Goal: Communication & Community: Answer question/provide support

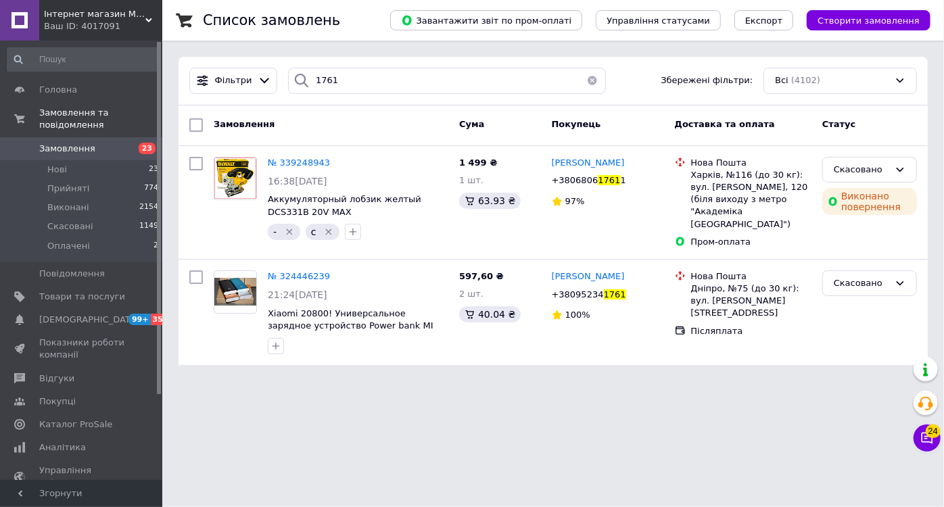
click at [118, 137] on link "Замовлення 23" at bounding box center [83, 148] width 166 height 23
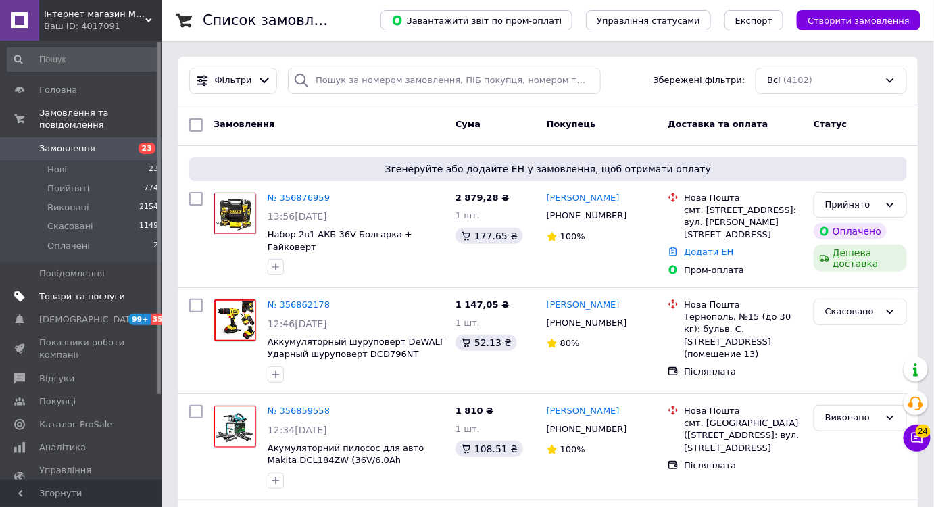
click at [104, 291] on span "Товари та послуги" at bounding box center [82, 297] width 86 height 12
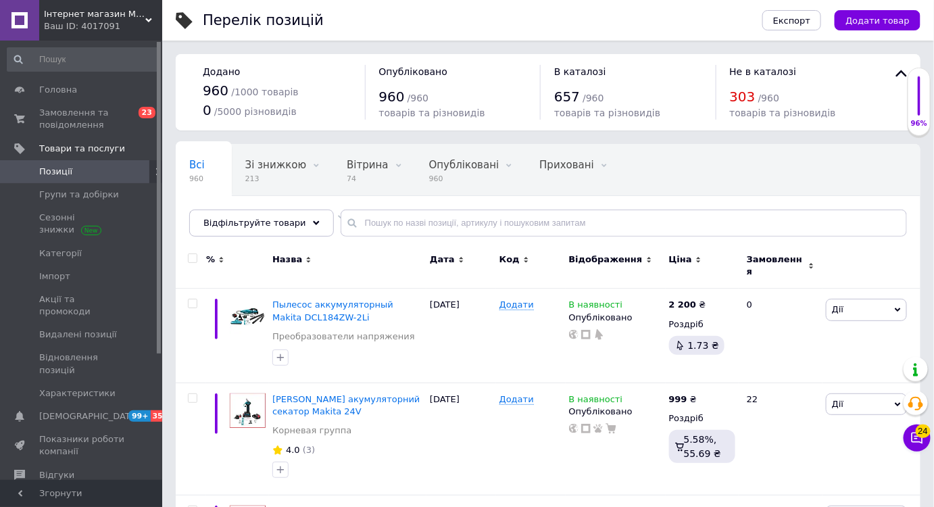
click at [427, 237] on div "Всі 960 Зі знижкою 213 Видалити Редагувати Вітрина 74 Видалити Редагувати Опубл…" at bounding box center [548, 197] width 745 height 112
click at [421, 235] on input "text" at bounding box center [624, 223] width 567 height 27
paste input "тример"
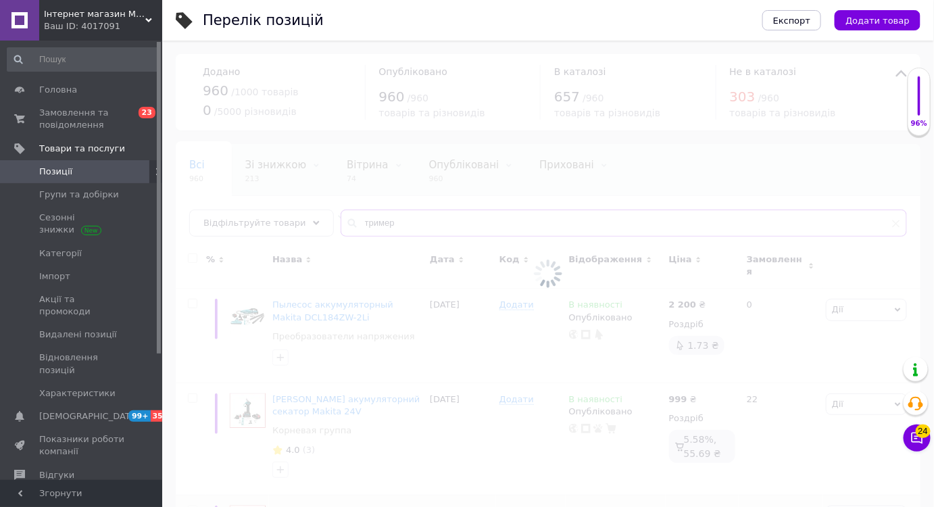
type input "тример"
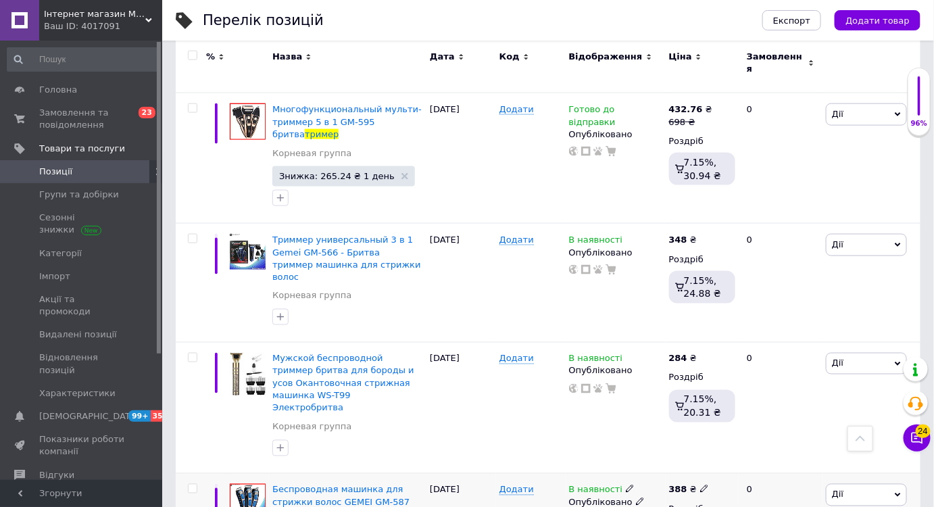
scroll to position [615, 0]
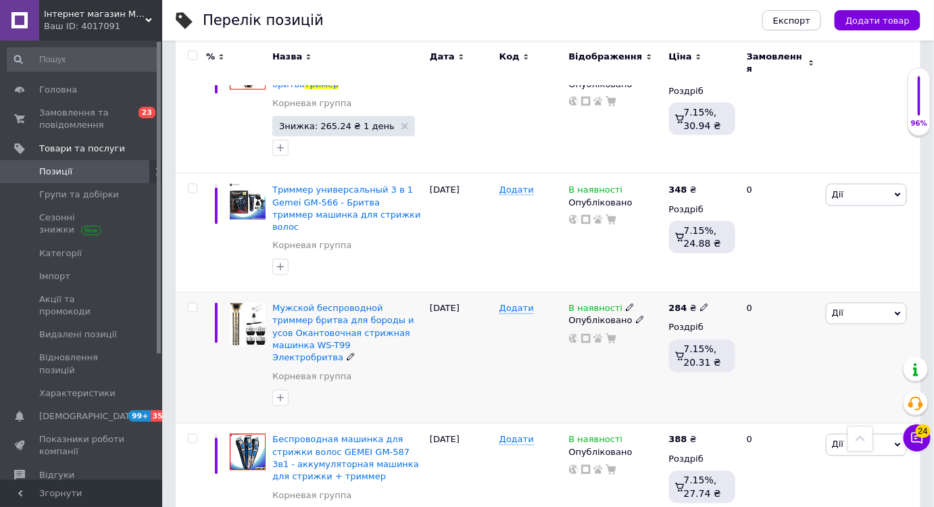
click at [701, 304] on icon at bounding box center [704, 308] width 8 height 8
drag, startPoint x: 750, startPoint y: 240, endPoint x: 721, endPoint y: 235, distance: 29.5
click at [721, 281] on input "284" at bounding box center [767, 294] width 103 height 27
type input "150"
click at [600, 314] on div "В наявності Опубліковано" at bounding box center [616, 358] width 100 height 131
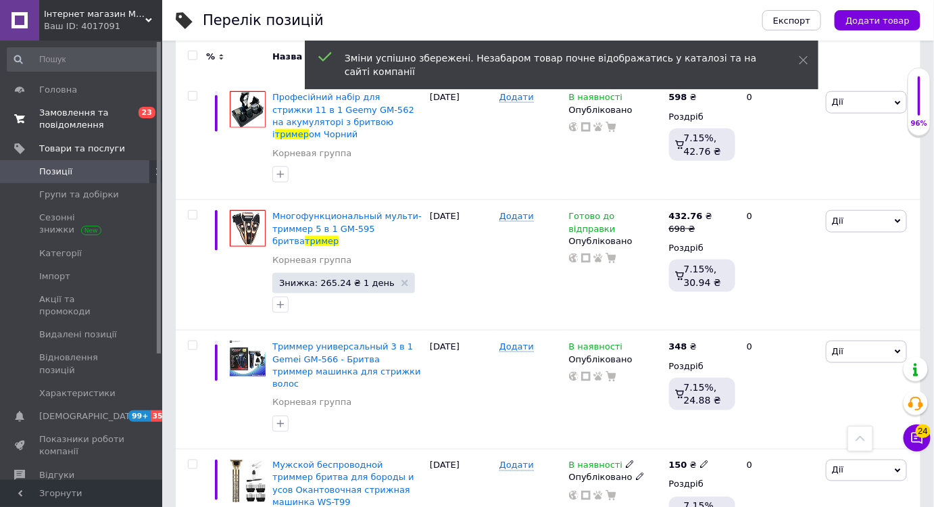
scroll to position [408, 0]
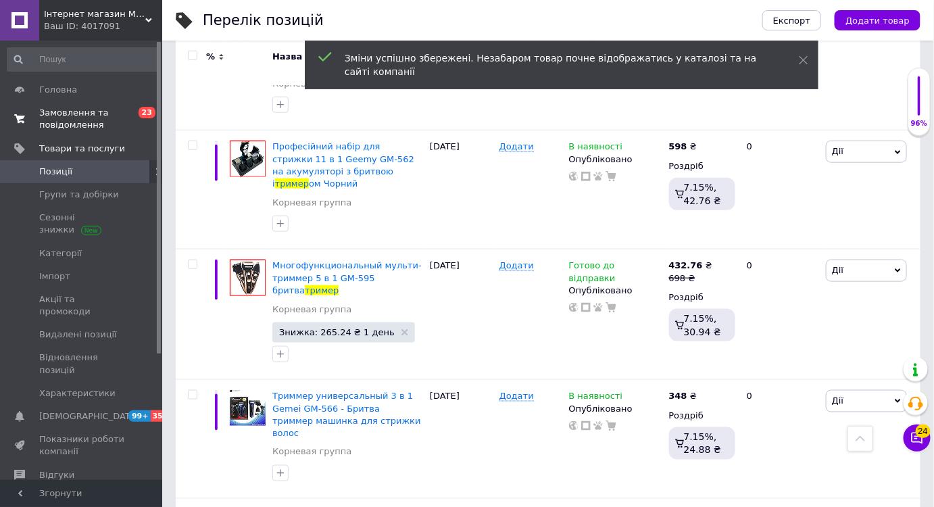
click at [109, 123] on span "Замовлення та повідомлення" at bounding box center [82, 119] width 86 height 24
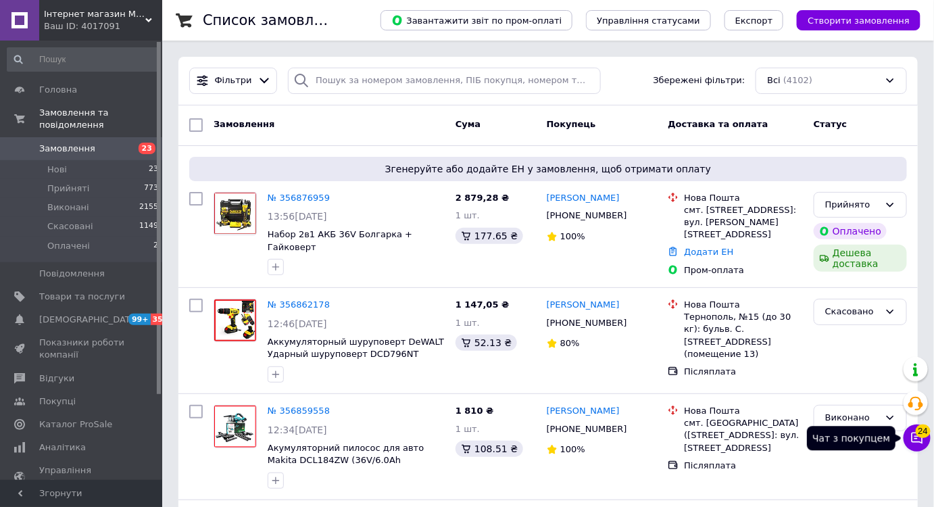
click at [920, 431] on span "24" at bounding box center [923, 432] width 15 height 14
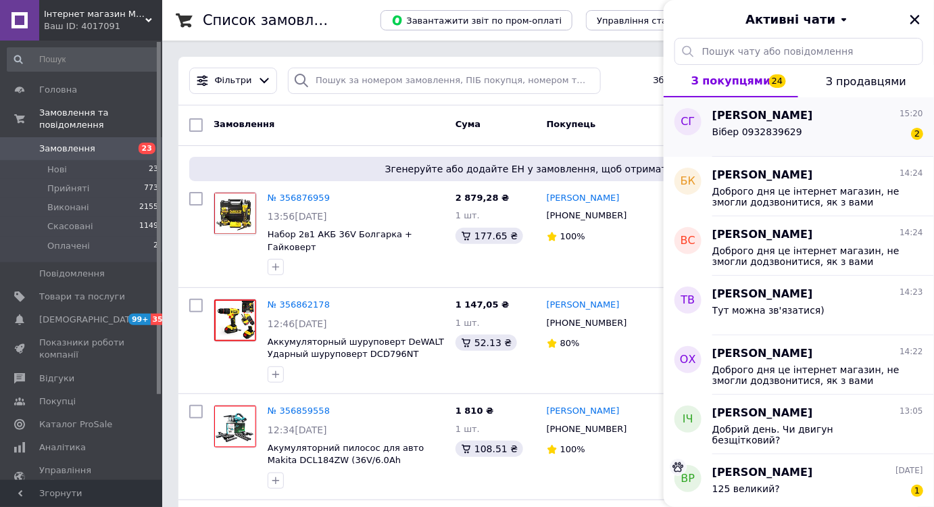
click at [866, 130] on div "Вібер 0932839629 2" at bounding box center [818, 135] width 211 height 22
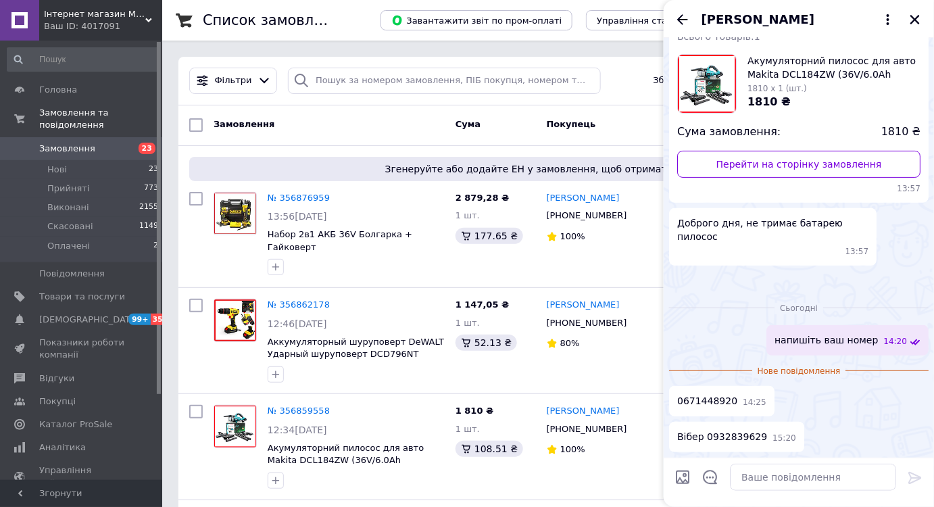
scroll to position [244, 0]
click at [717, 399] on span "0671448920" at bounding box center [707, 401] width 60 height 14
click at [746, 433] on span "Вібер 0932839629" at bounding box center [722, 437] width 90 height 14
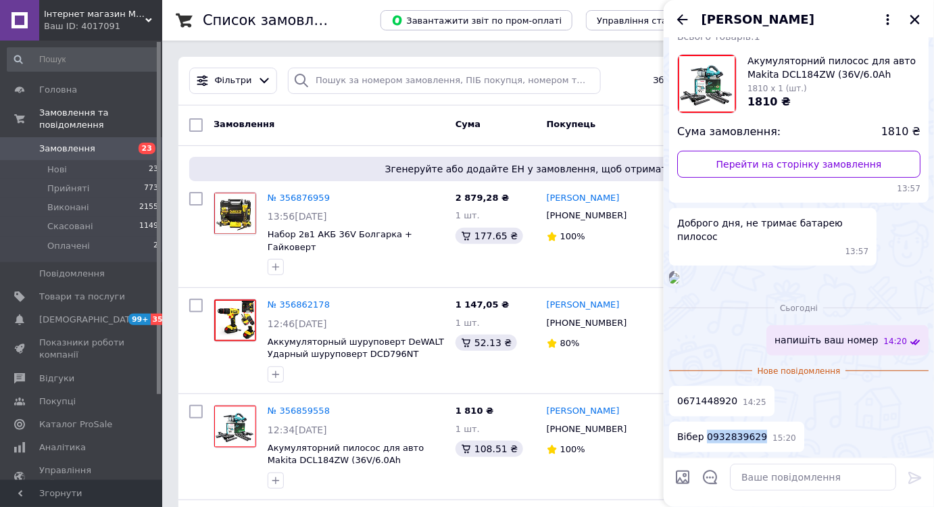
copy span "0932839629"
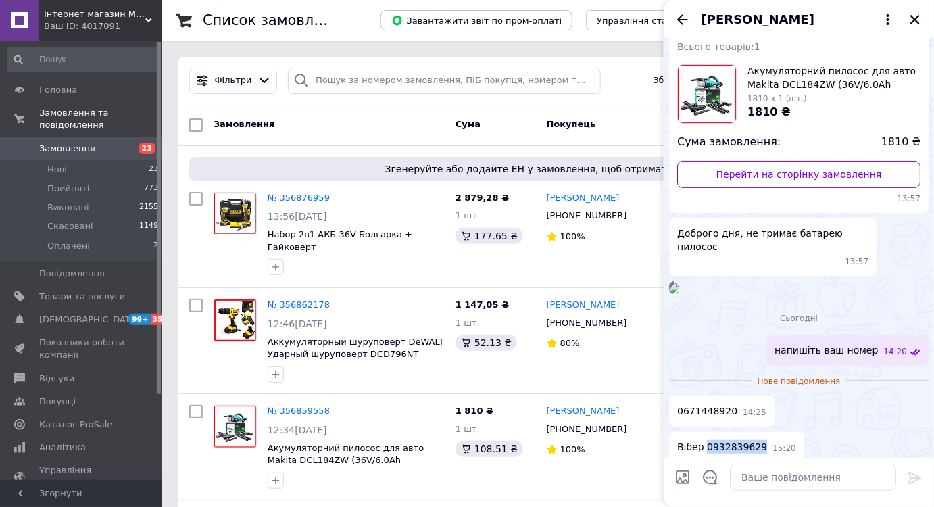
click at [685, 17] on icon "Назад" at bounding box center [683, 19] width 16 height 16
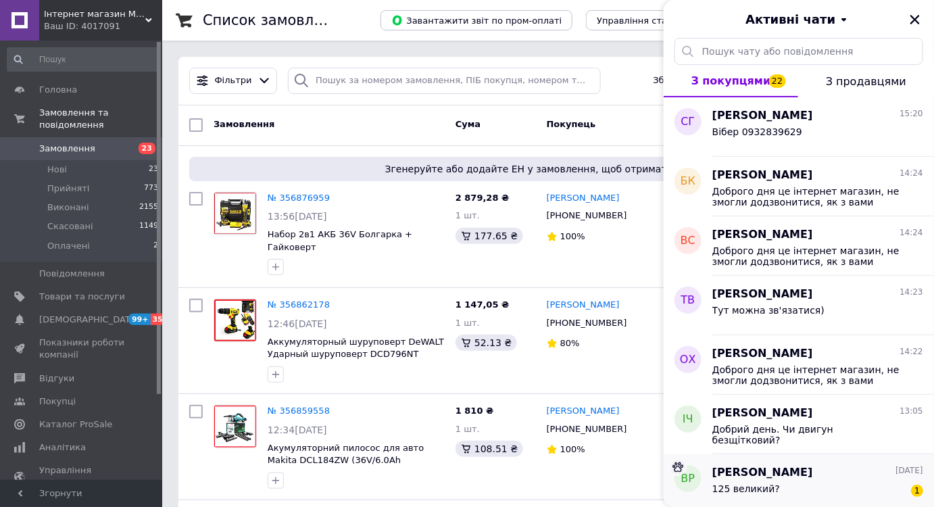
click at [828, 477] on div "[PERSON_NAME] [DATE]" at bounding box center [818, 473] width 211 height 16
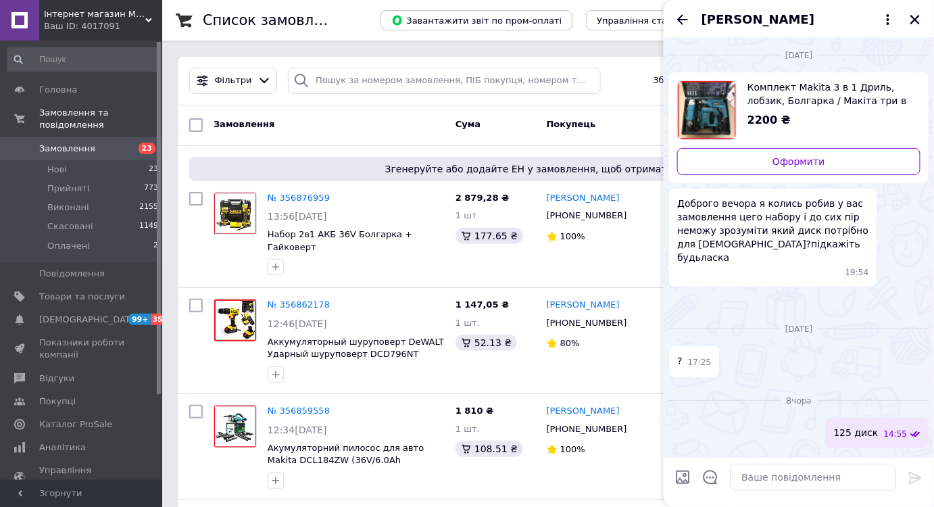
scroll to position [0, 0]
click at [687, 16] on icon "Назад" at bounding box center [683, 19] width 16 height 16
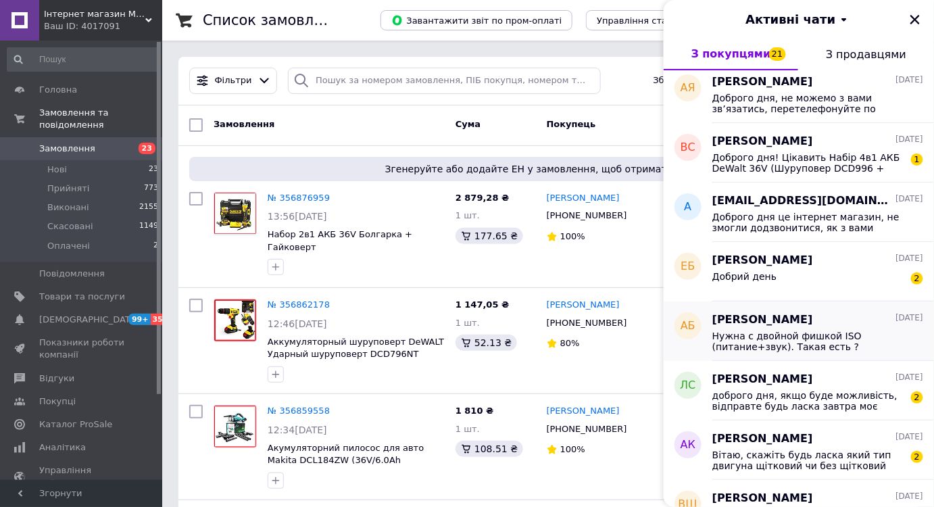
scroll to position [492, 0]
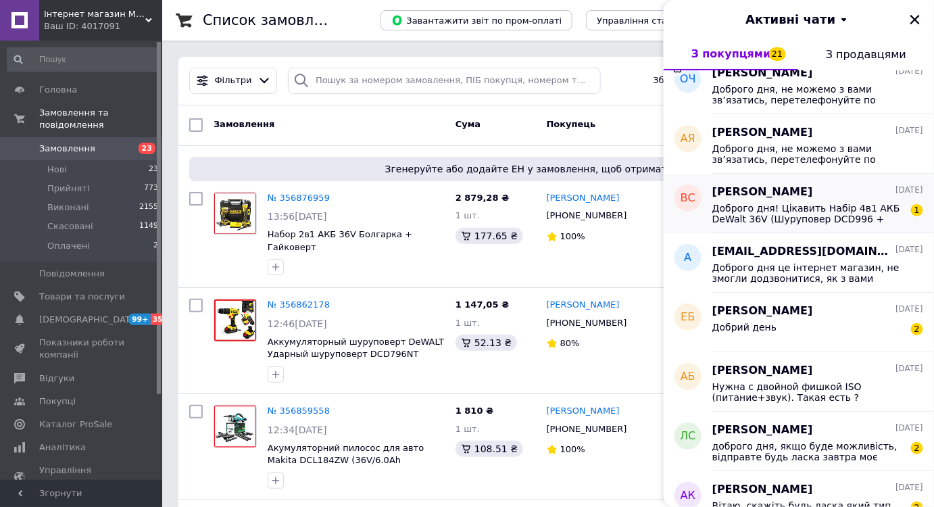
click at [831, 216] on span "Доброго дня! Цікавить Набір 4в1 АКБ DeWalt 36V (Шуруповер DCD996 + Болгарка DCG…" at bounding box center [809, 214] width 192 height 22
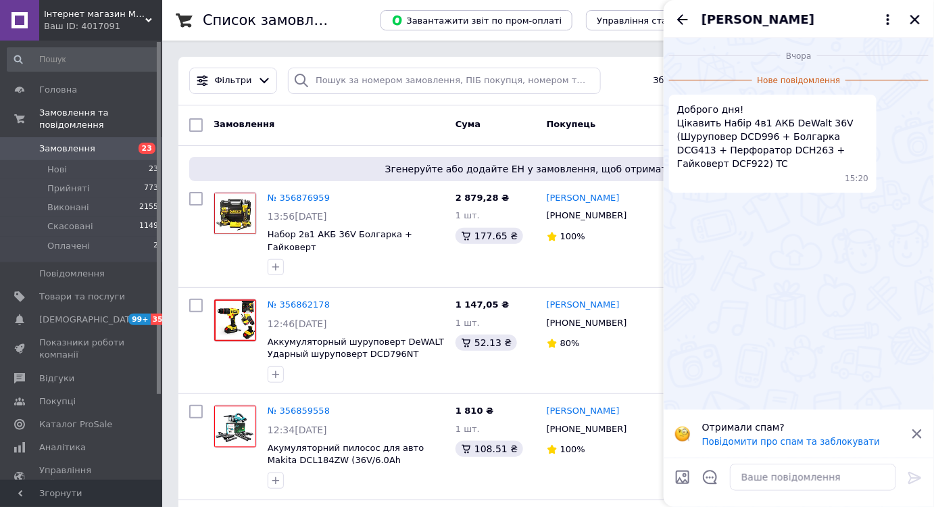
drag, startPoint x: 682, startPoint y: 14, endPoint x: 714, endPoint y: 120, distance: 110.4
click at [703, 77] on div "[PERSON_NAME] Вчора Нове повідомлення Доброго дня! Цікавить Набір 4в1 АКБ DeWal…" at bounding box center [799, 253] width 270 height 507
click at [763, 471] on textarea at bounding box center [813, 477] width 166 height 27
click at [718, 481] on textarea "єв наявності" at bounding box center [799, 477] width 193 height 27
type textarea "є в наявності"
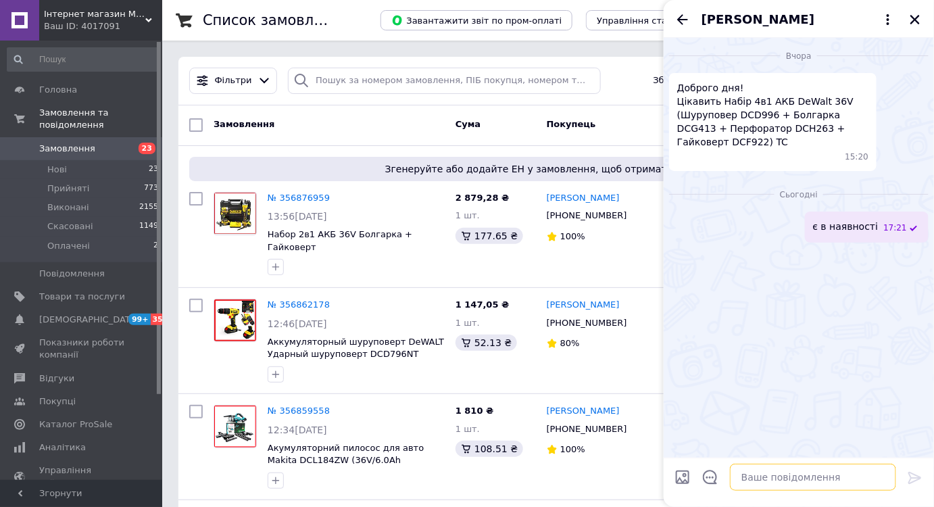
paste textarea "Пишіть куди відправляти або зателефонуйте на 096 002 2078 як буде зв'язок"
type textarea "Пишіть куди відправляти або зателефонуйте на 096 002 2078 як буде зв'язок"
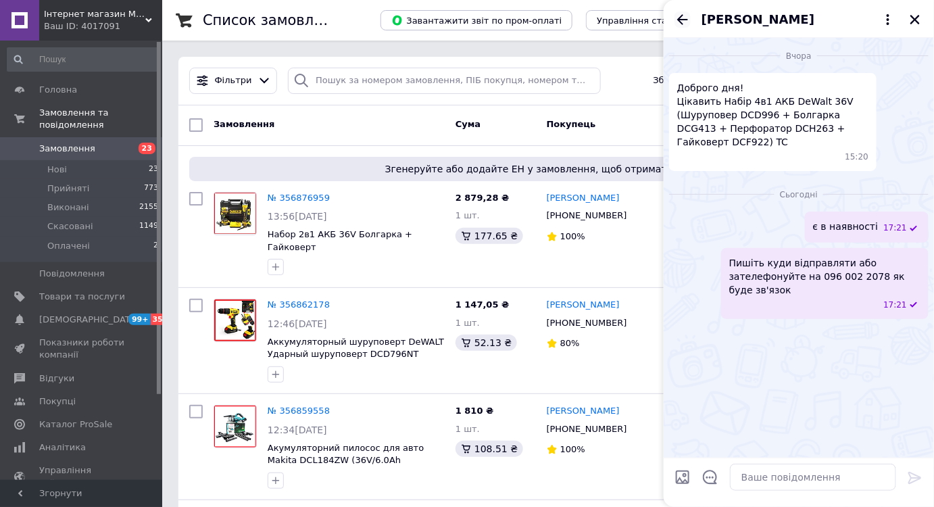
drag, startPoint x: 683, startPoint y: 18, endPoint x: 682, endPoint y: 32, distance: 13.5
click at [682, 18] on icon "Назад" at bounding box center [683, 19] width 16 height 16
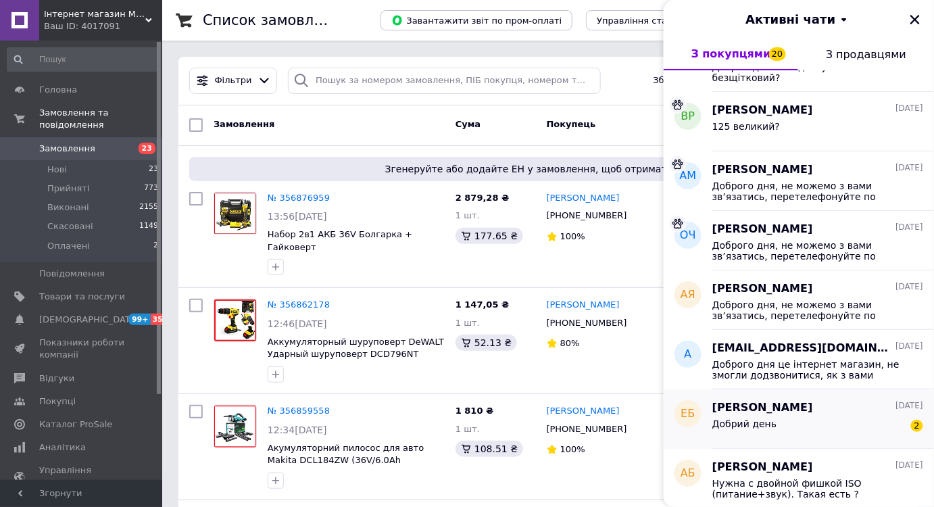
scroll to position [553, 0]
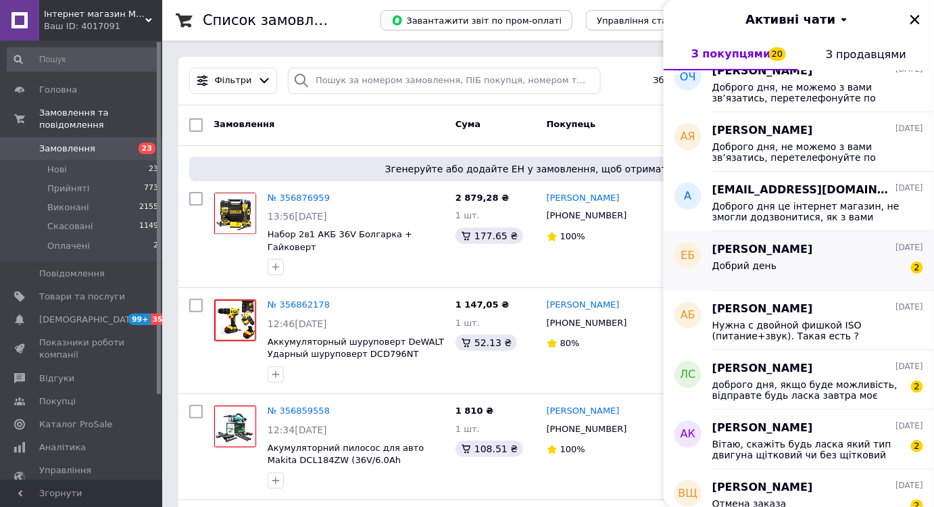
click at [768, 267] on span "Добрий день" at bounding box center [745, 265] width 64 height 11
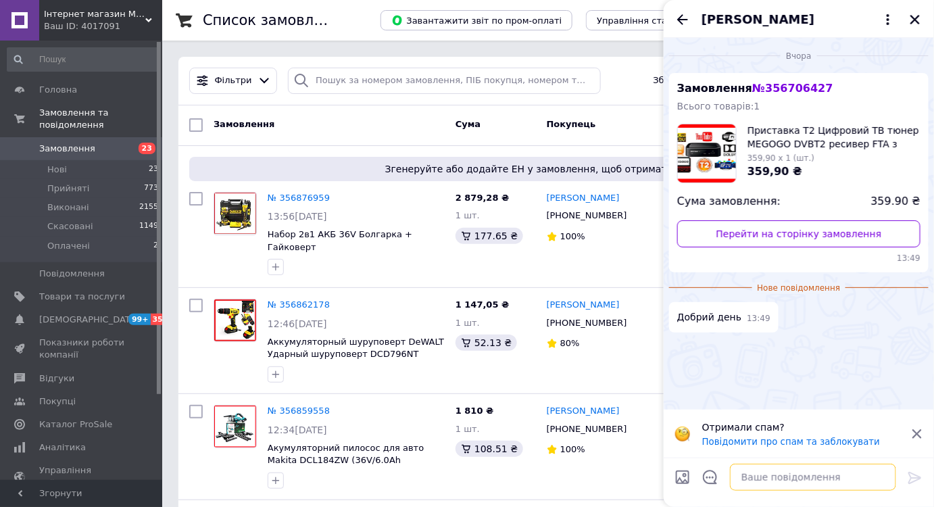
click at [757, 471] on textarea at bounding box center [813, 477] width 166 height 27
type textarea "вітаю"
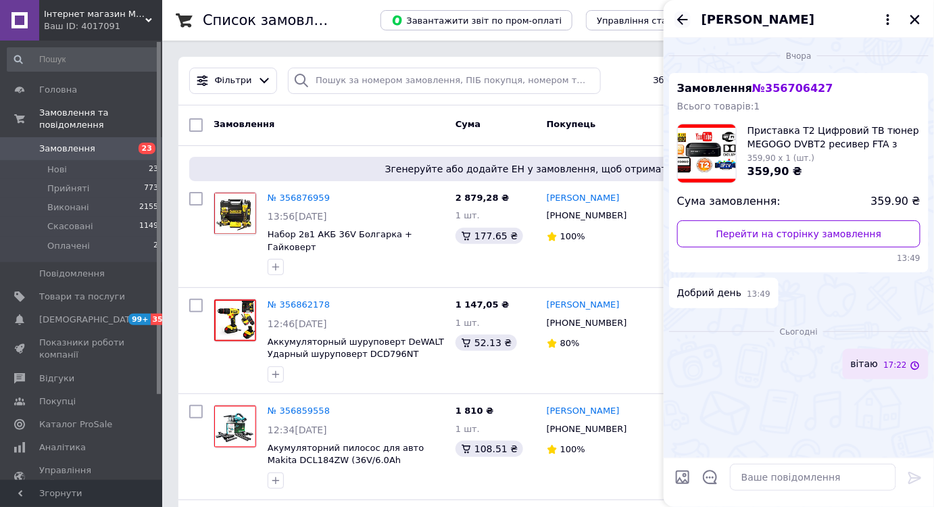
click at [679, 22] on icon "Назад" at bounding box center [683, 19] width 16 height 16
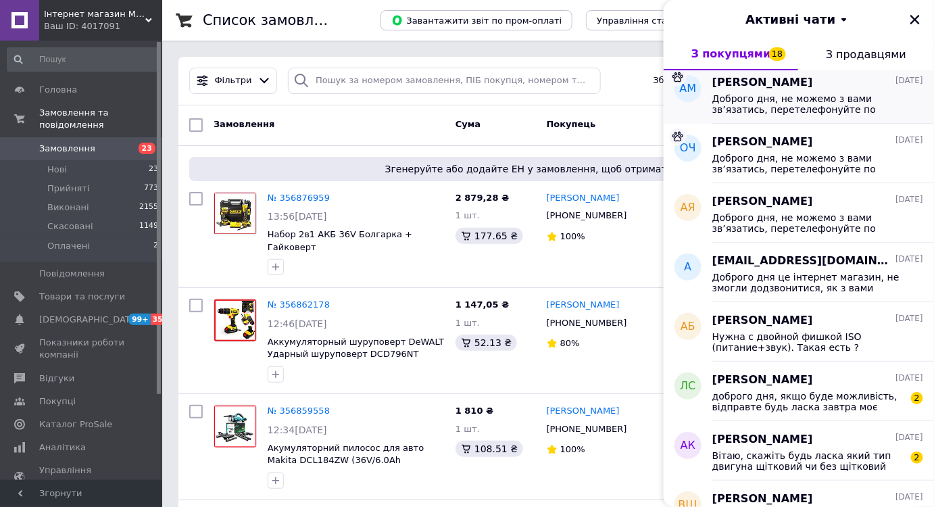
scroll to position [676, 0]
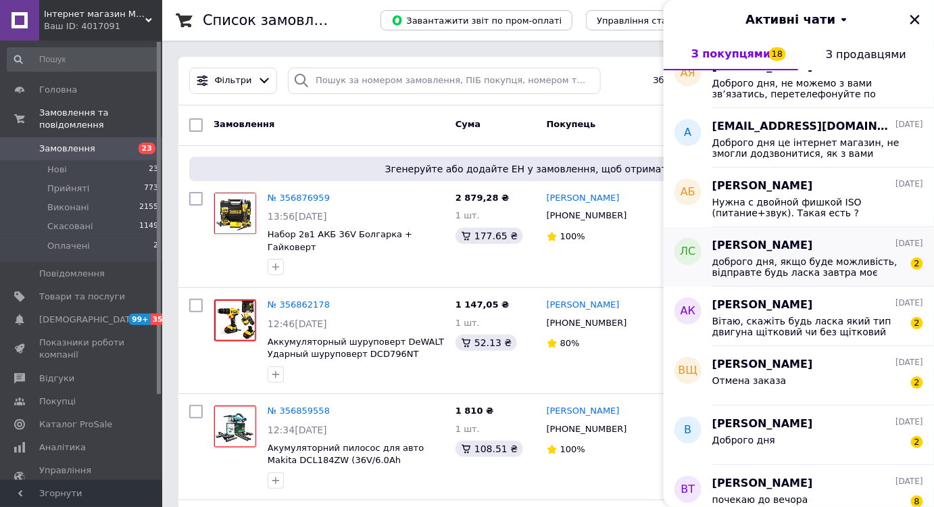
click at [836, 257] on span "доброго дня, якщо буде можливість, відправте будь ласка завтра моє замовлення" at bounding box center [809, 267] width 192 height 22
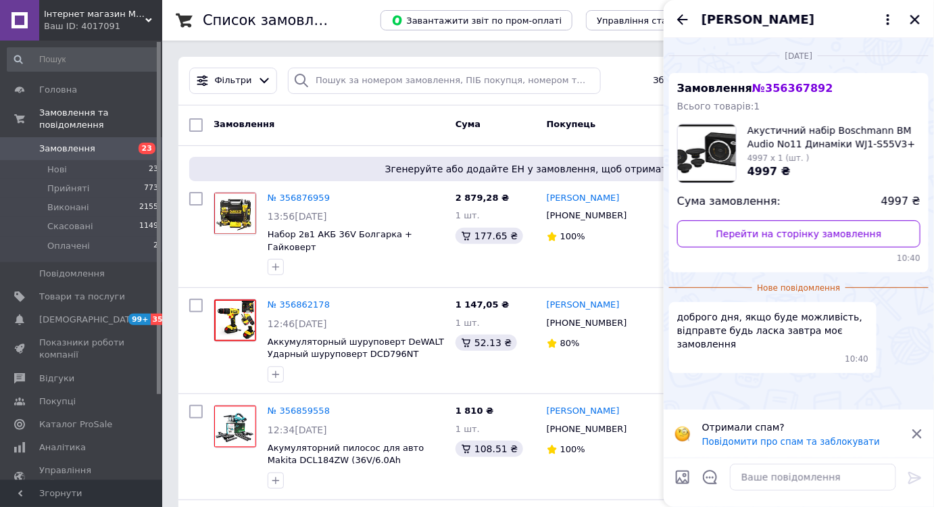
click at [683, 8] on div "[PERSON_NAME]" at bounding box center [799, 19] width 270 height 38
click at [683, 14] on icon "Назад" at bounding box center [683, 19] width 16 height 16
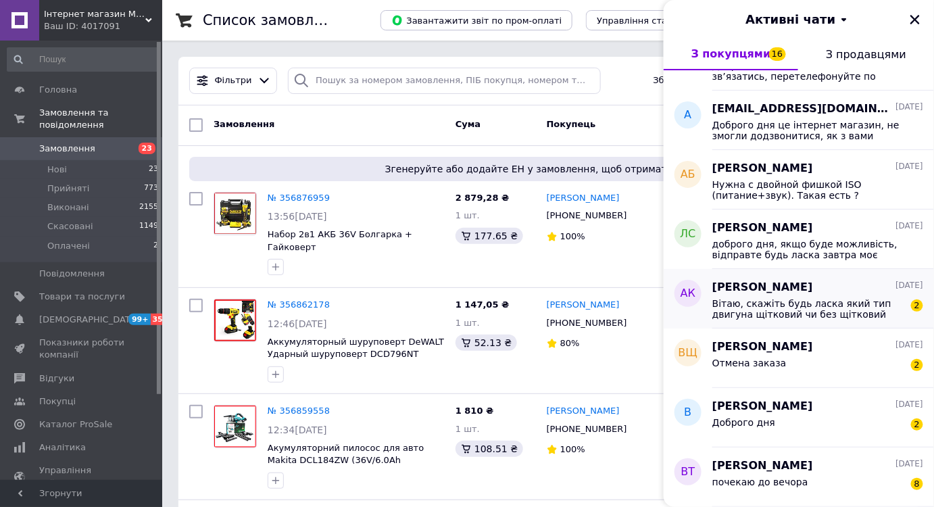
scroll to position [753, 0]
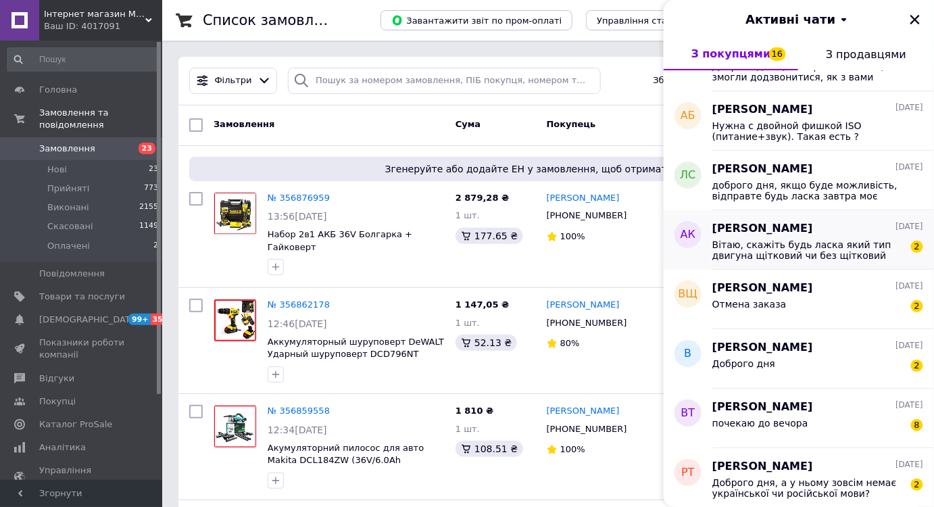
click at [838, 259] on span "Вітаю, скажіть будь ласка який тип двигуна щітковий чи без щітковий" at bounding box center [809, 250] width 192 height 22
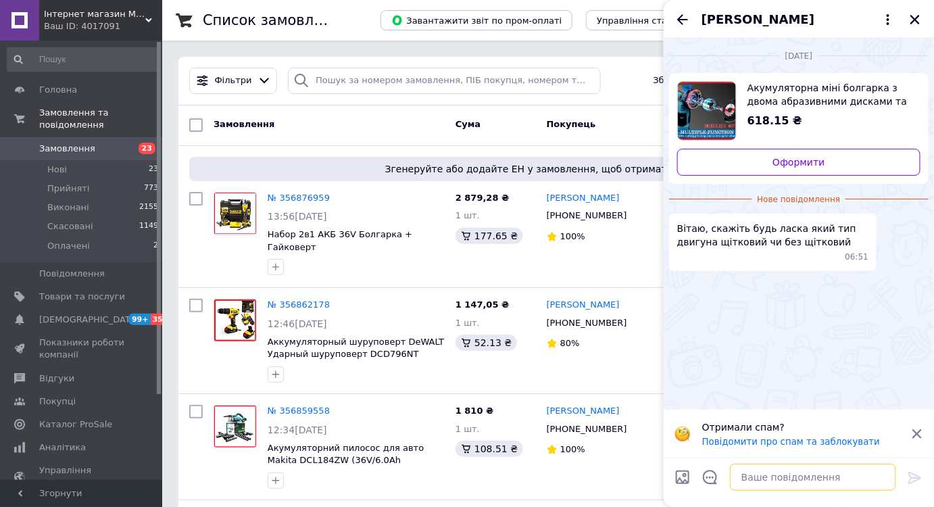
click at [784, 489] on textarea at bounding box center [813, 477] width 166 height 27
type textarea "щітковий"
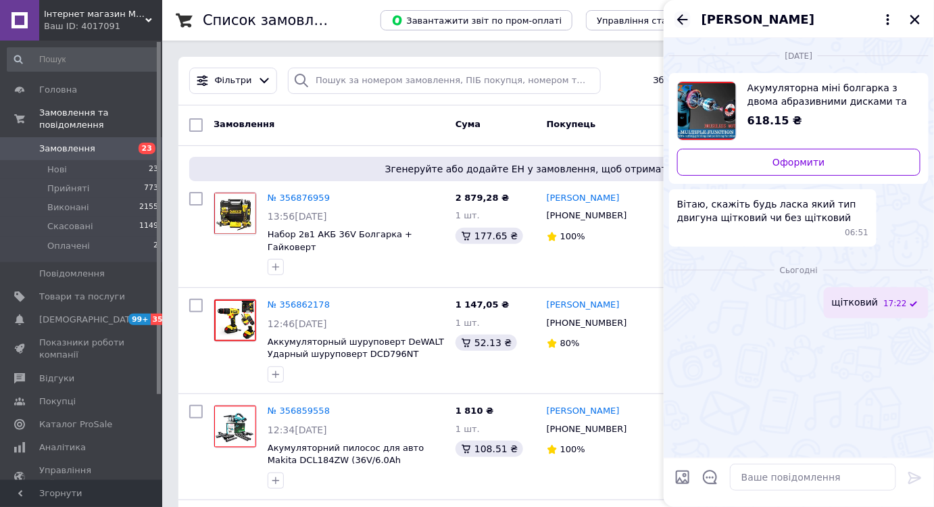
click at [682, 19] on icon "Назад" at bounding box center [682, 19] width 11 height 10
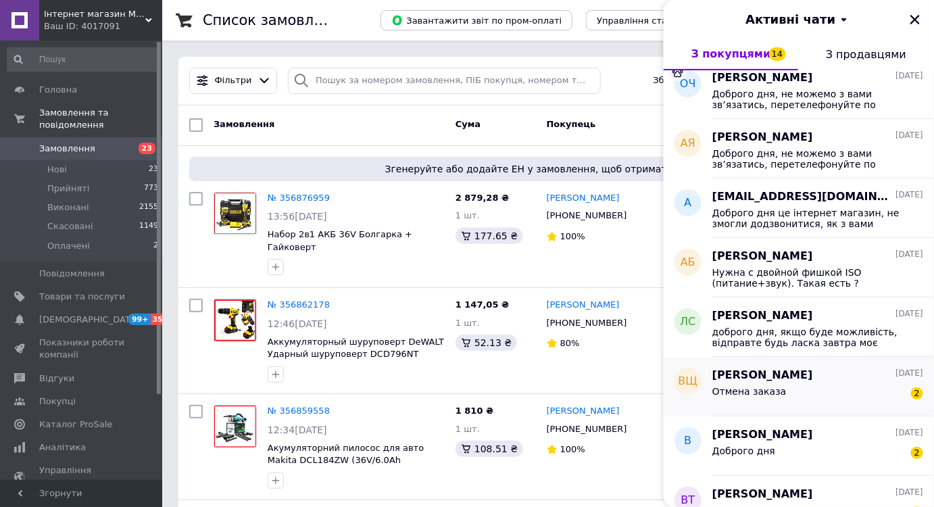
scroll to position [737, 0]
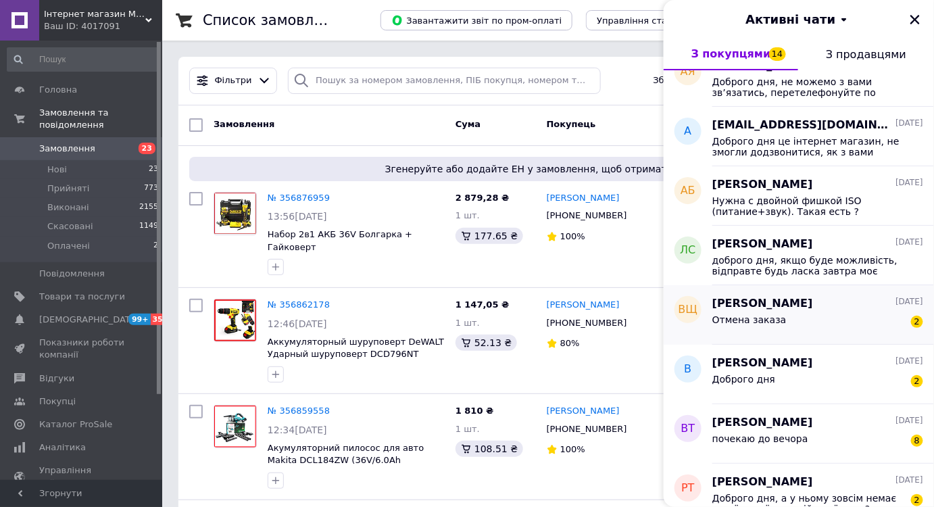
click at [794, 307] on span "[PERSON_NAME]" at bounding box center [763, 304] width 101 height 16
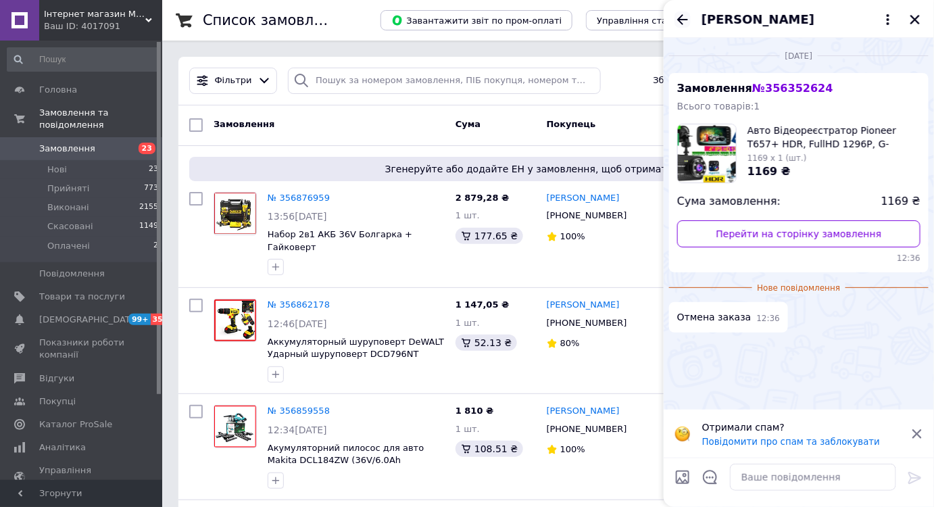
click at [682, 24] on icon "Назад" at bounding box center [683, 19] width 16 height 16
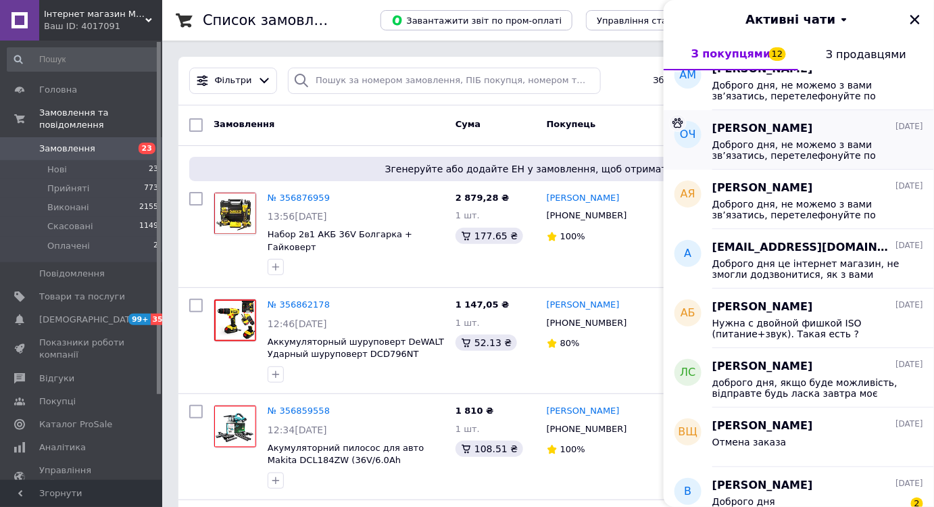
scroll to position [922, 0]
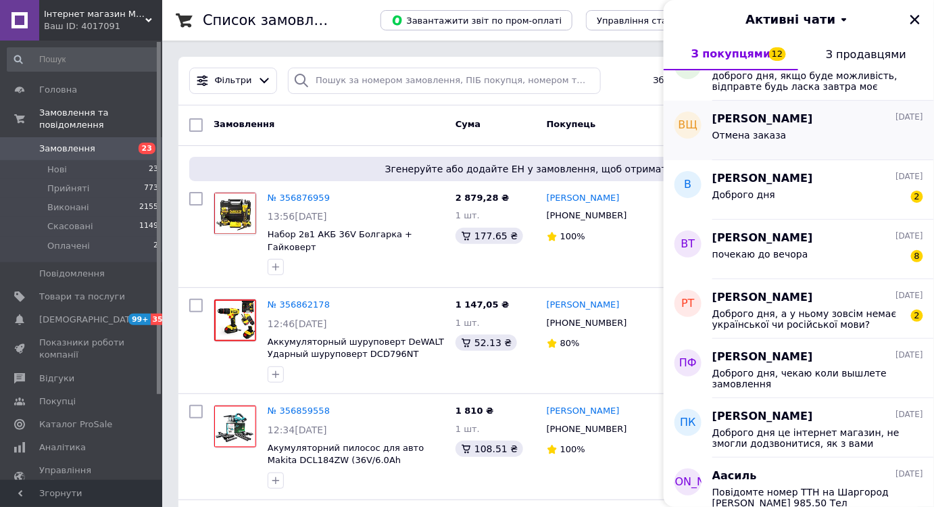
click at [806, 141] on div "Отмена заказа" at bounding box center [818, 138] width 211 height 22
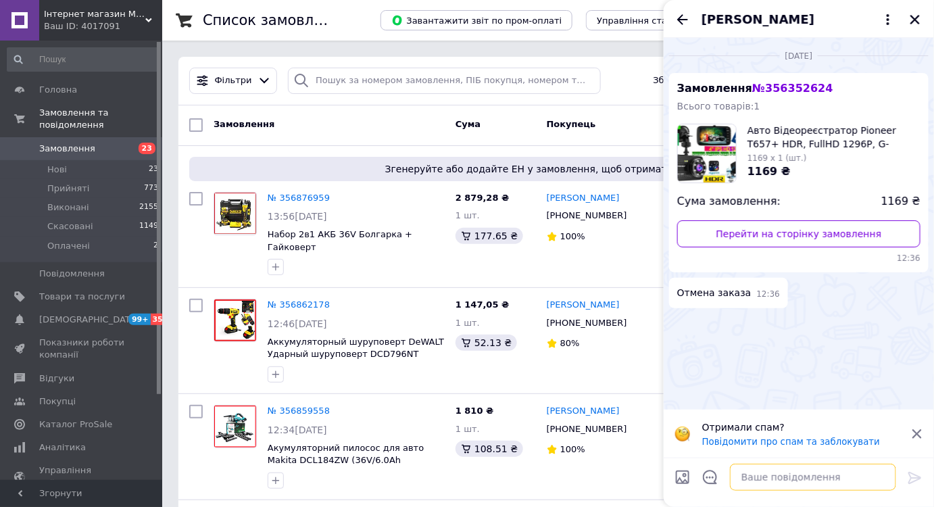
click at [763, 478] on textarea at bounding box center [813, 477] width 166 height 27
type textarea "++"
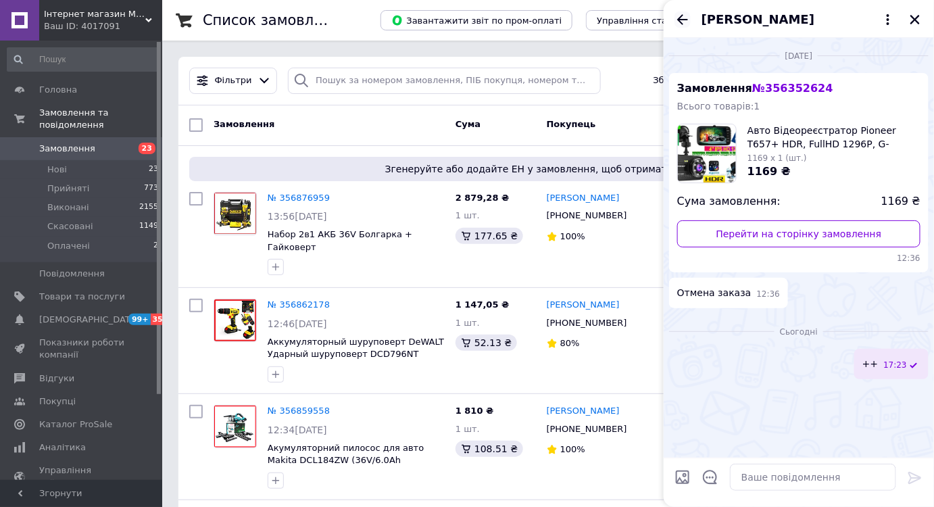
click at [686, 18] on icon "Назад" at bounding box center [683, 19] width 16 height 16
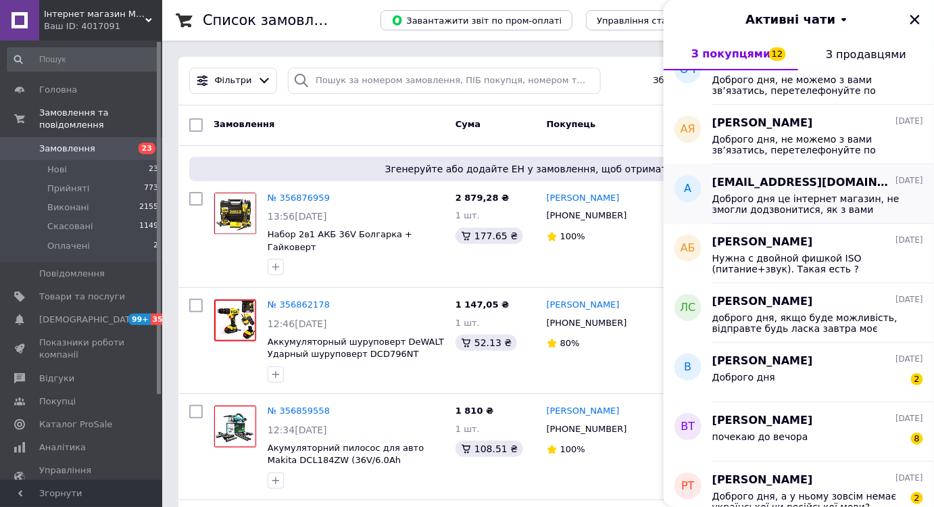
scroll to position [799, 0]
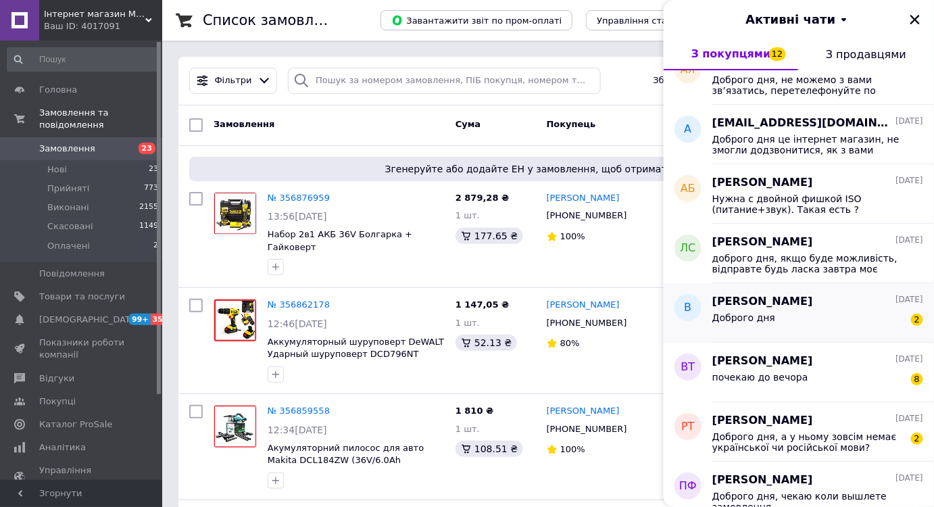
click at [825, 314] on div "Доброго дня 2" at bounding box center [818, 321] width 211 height 22
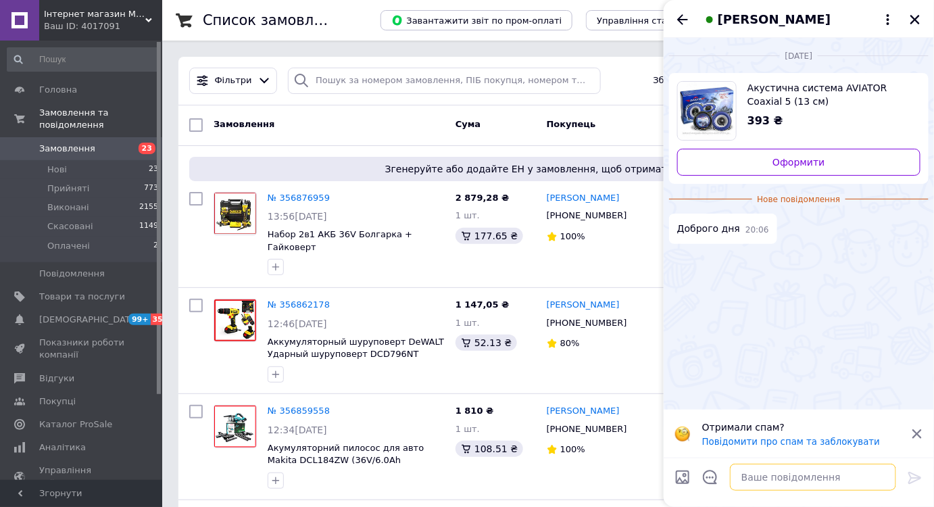
click at [782, 469] on textarea at bounding box center [813, 477] width 166 height 27
type textarea "Доброго дня"
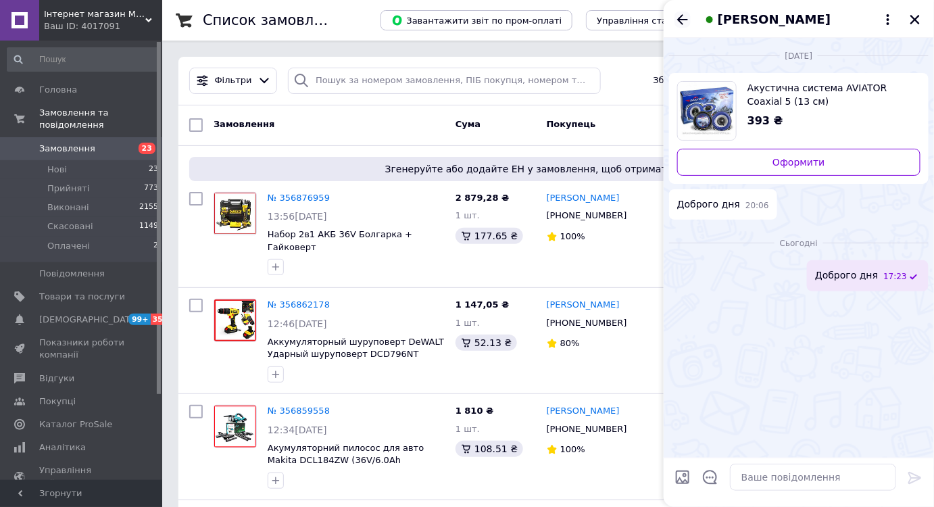
click at [688, 16] on icon "Назад" at bounding box center [683, 19] width 16 height 16
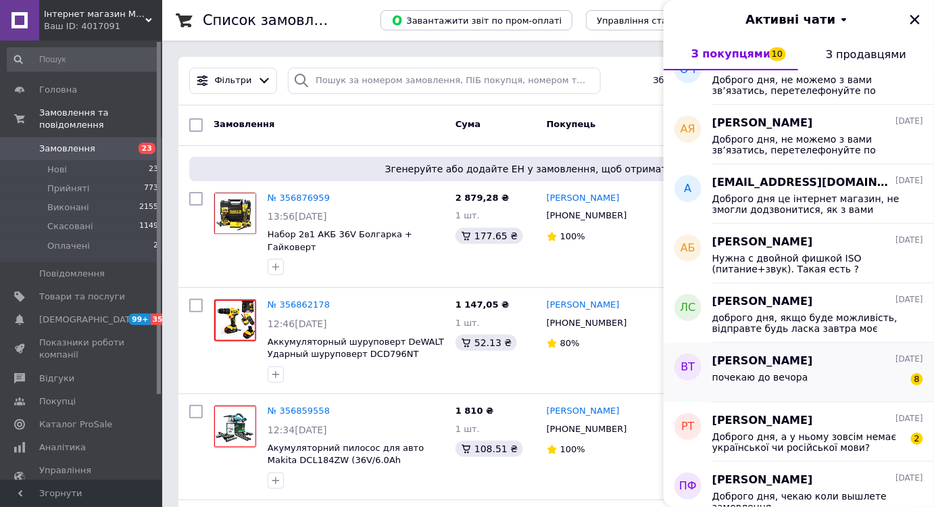
click at [828, 371] on div "почекаю до вечора 8" at bounding box center [818, 380] width 211 height 22
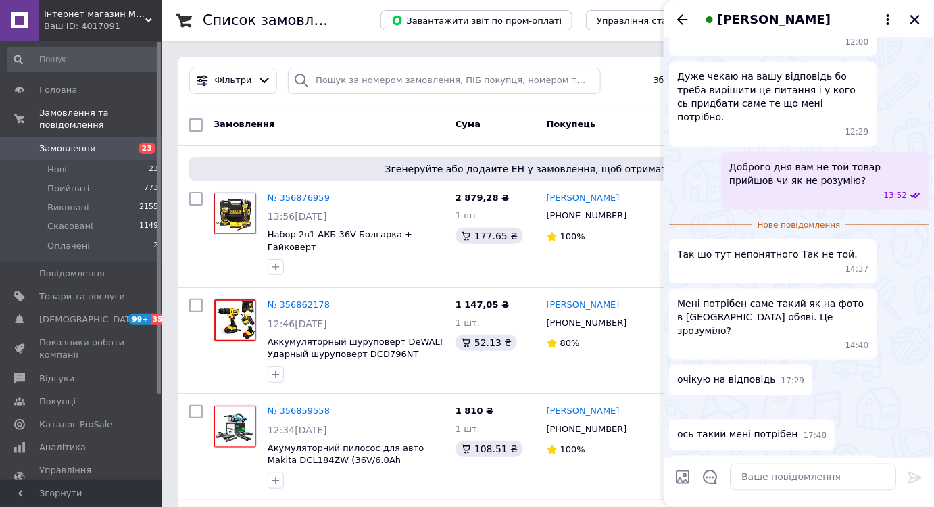
scroll to position [281, 0]
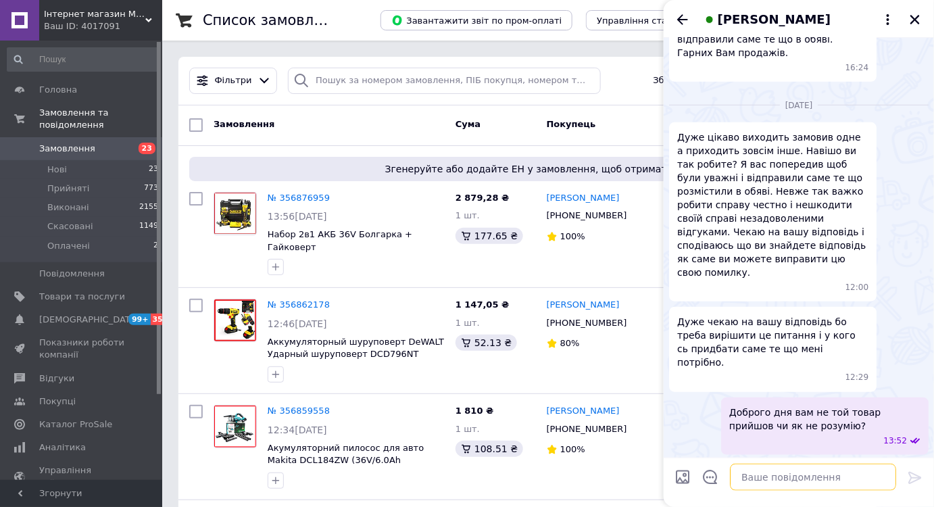
click at [782, 477] on textarea at bounding box center [813, 477] width 166 height 27
type textarea "а якмий прийшов?"
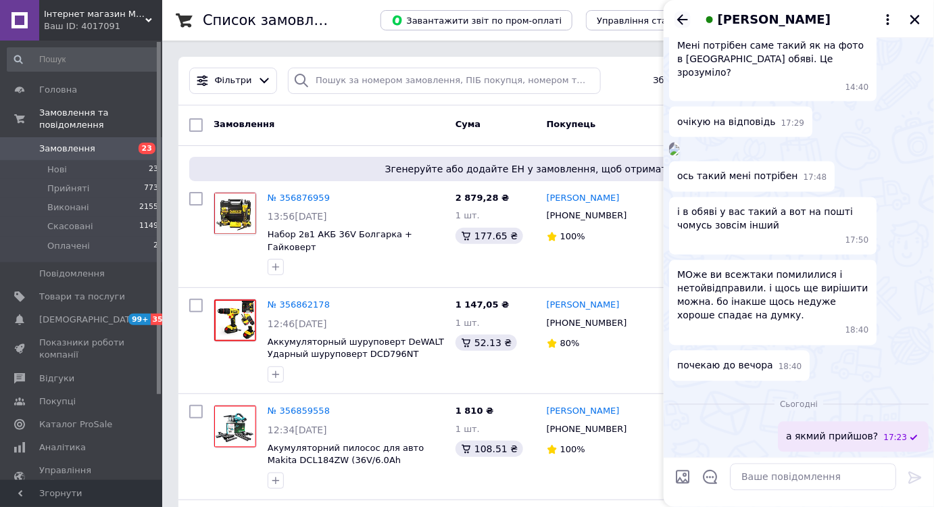
drag, startPoint x: 682, startPoint y: 11, endPoint x: 809, endPoint y: 37, distance: 130.2
click at [682, 11] on icon "Назад" at bounding box center [683, 19] width 16 height 16
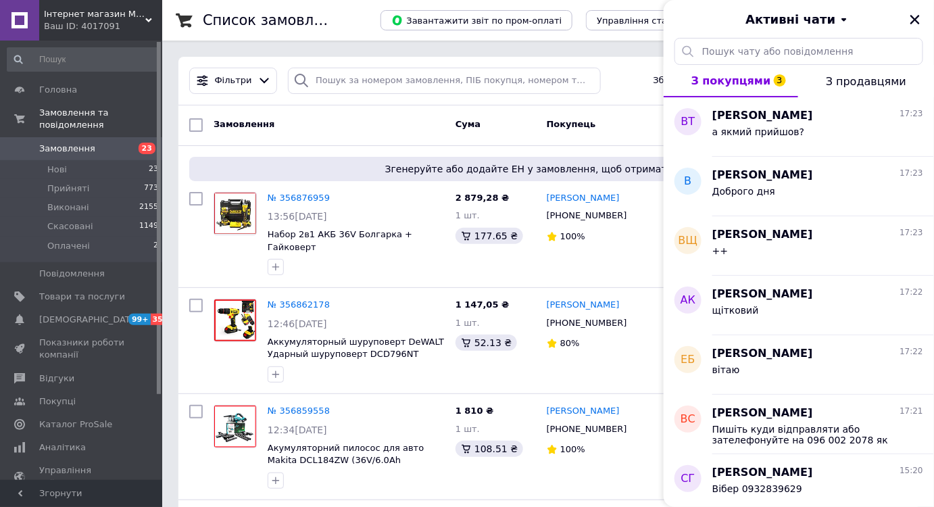
click at [911, 19] on icon "Закрити" at bounding box center [915, 20] width 12 height 12
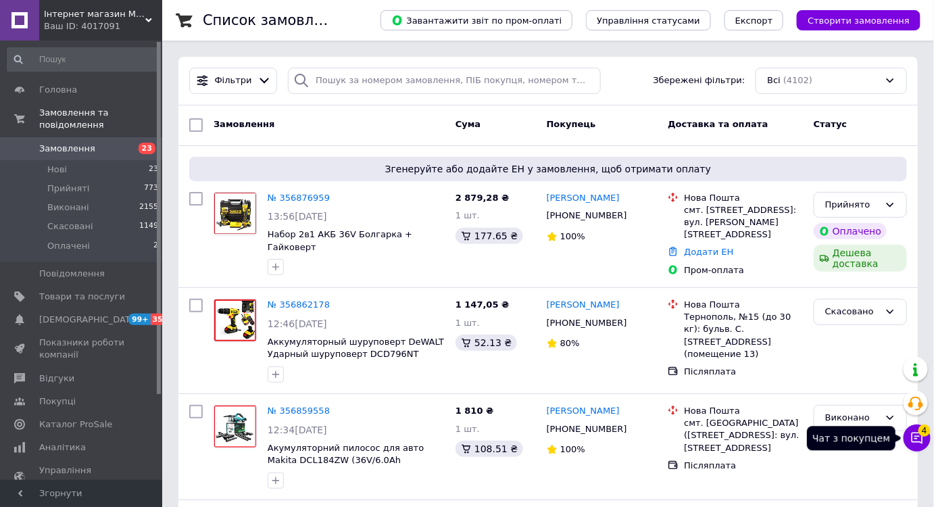
click at [922, 439] on icon at bounding box center [918, 438] width 14 height 14
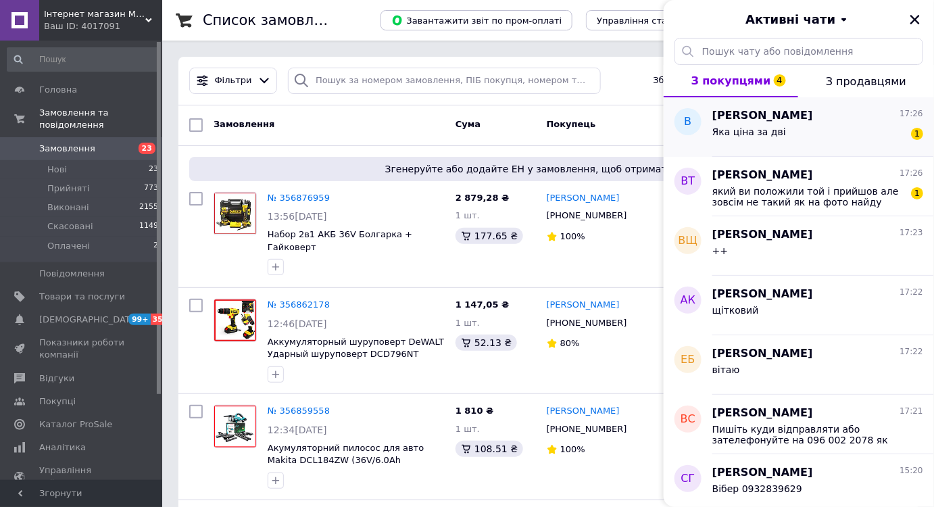
click at [783, 126] on div "Яка ціна за дві 1" at bounding box center [818, 135] width 211 height 22
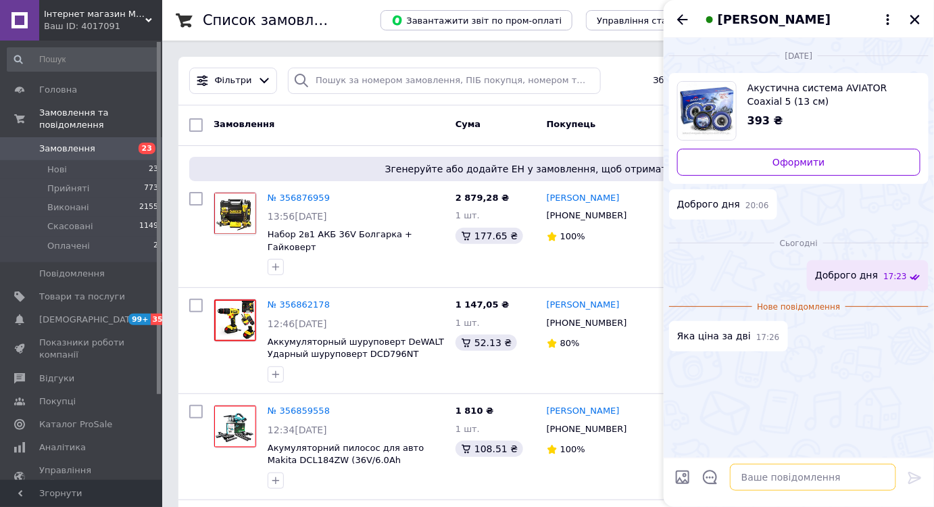
click at [809, 486] on textarea at bounding box center [813, 477] width 166 height 27
click at [805, 477] on textarea at bounding box center [813, 477] width 166 height 27
type textarea "570 грн"
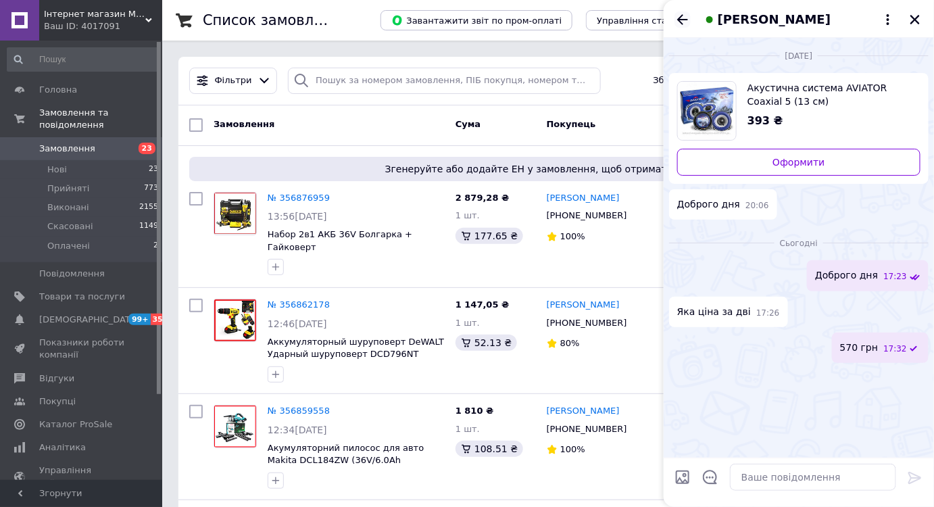
click at [686, 19] on icon "Назад" at bounding box center [683, 19] width 16 height 16
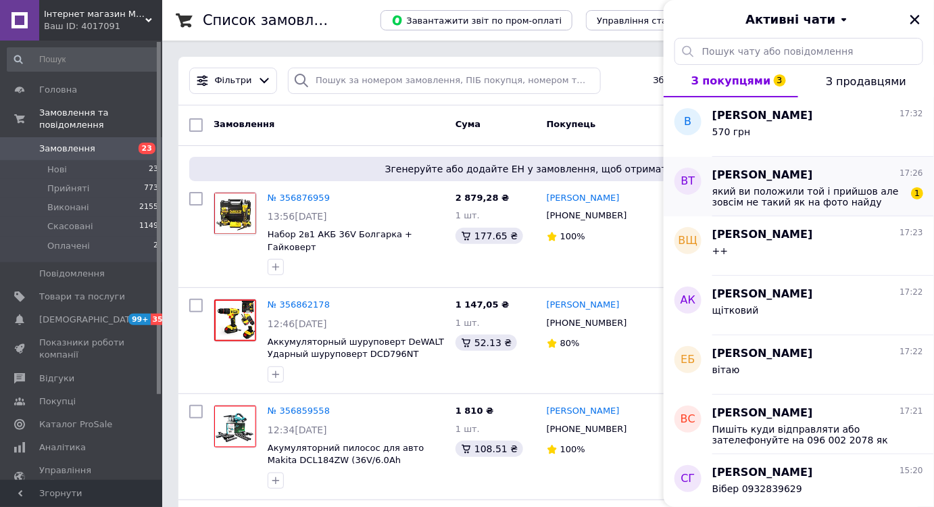
click at [798, 206] on span "який ви положили той і прийшов але зовсім не такий як на фото найду фото такого…" at bounding box center [809, 197] width 192 height 22
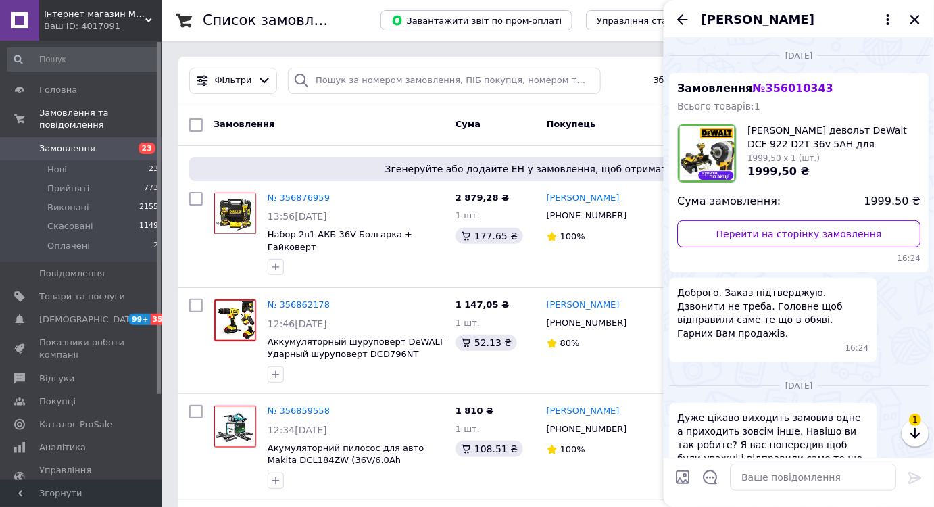
scroll to position [981, 0]
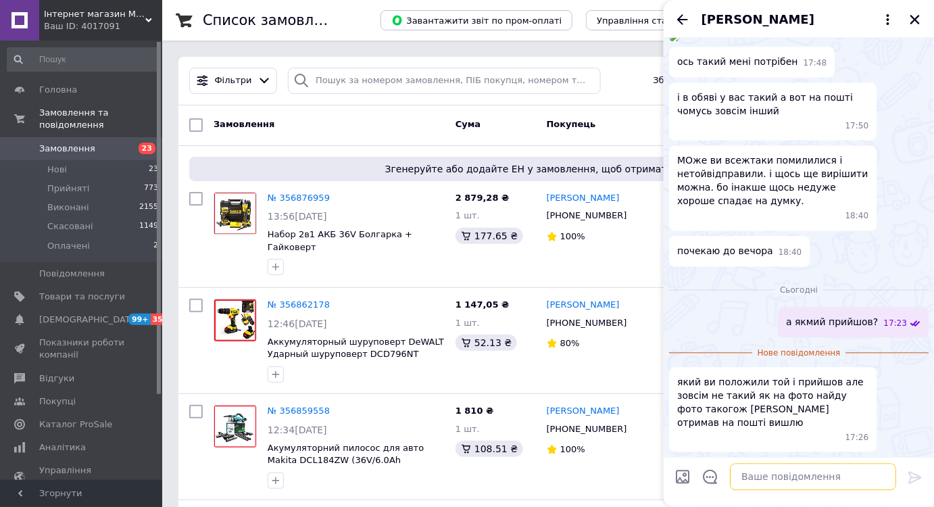
click at [799, 471] on textarea at bounding box center [813, 477] width 166 height 27
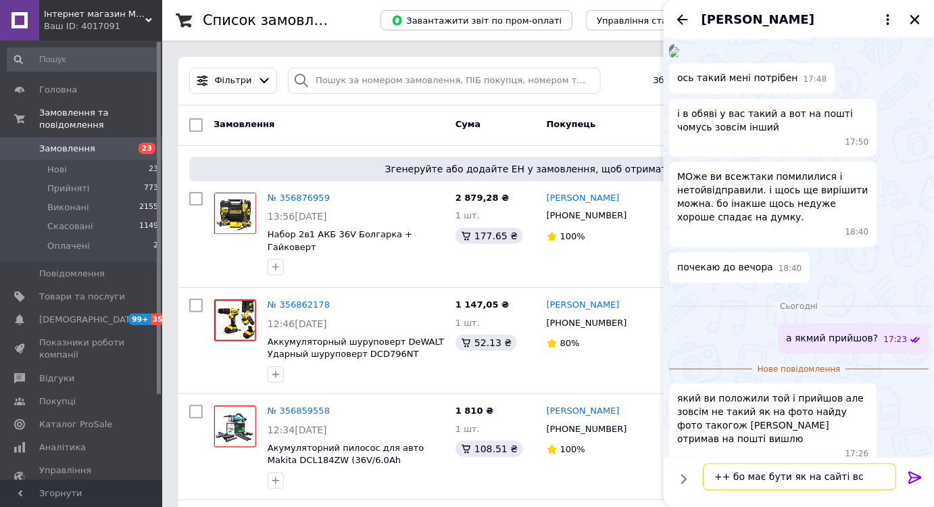
type textarea "++ бо має бути як на сайті все"
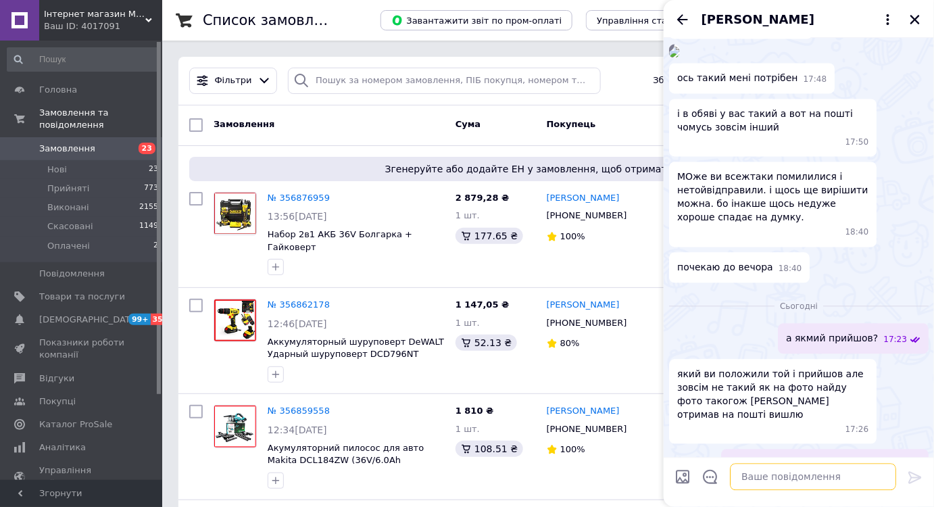
scroll to position [993, 0]
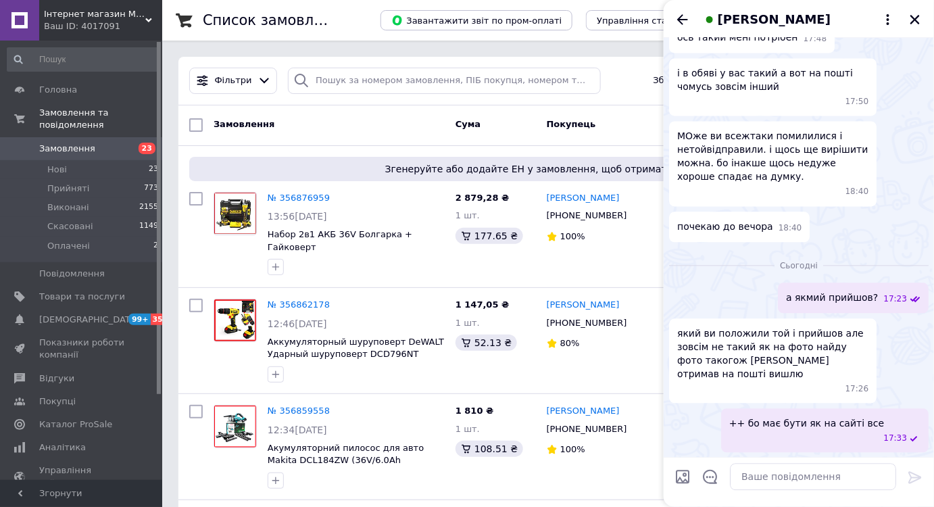
click at [677, 20] on icon "Назад" at bounding box center [683, 19] width 16 height 16
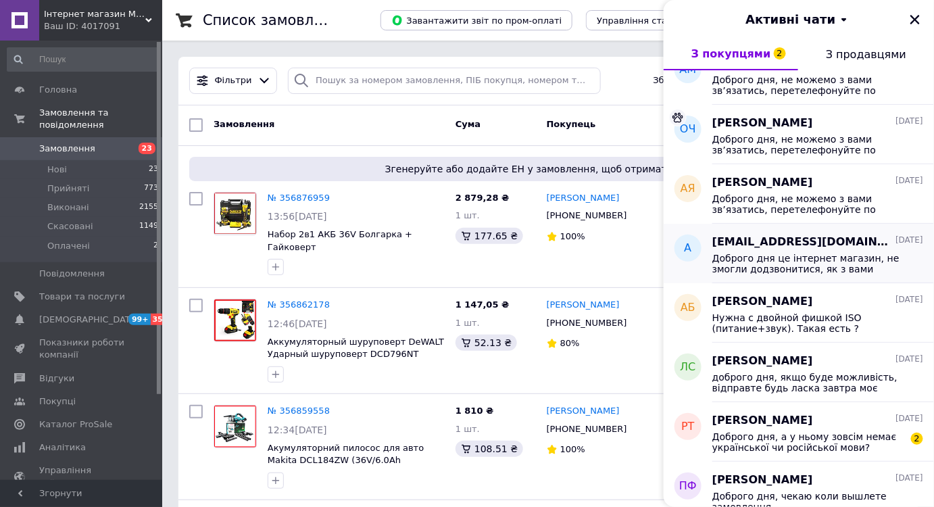
scroll to position [1045, 0]
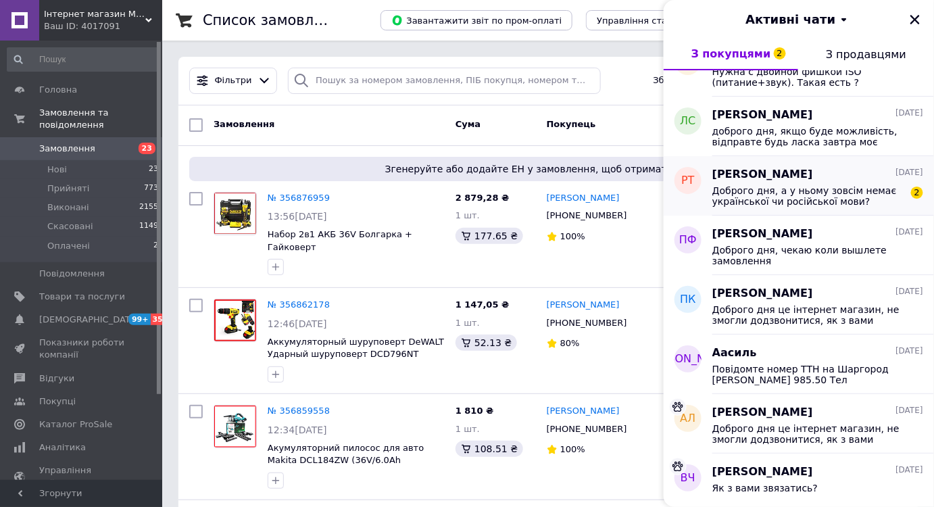
click at [798, 206] on span "Доброго дня, а у ньому зовсім немає української чи російської мови?" at bounding box center [809, 196] width 192 height 22
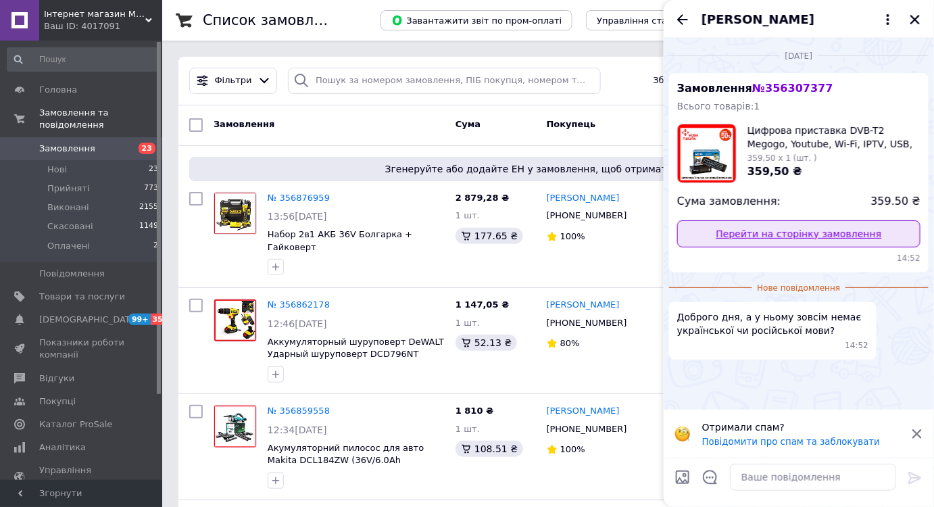
click at [796, 229] on link "Перейти на сторінку замовлення" at bounding box center [798, 233] width 243 height 27
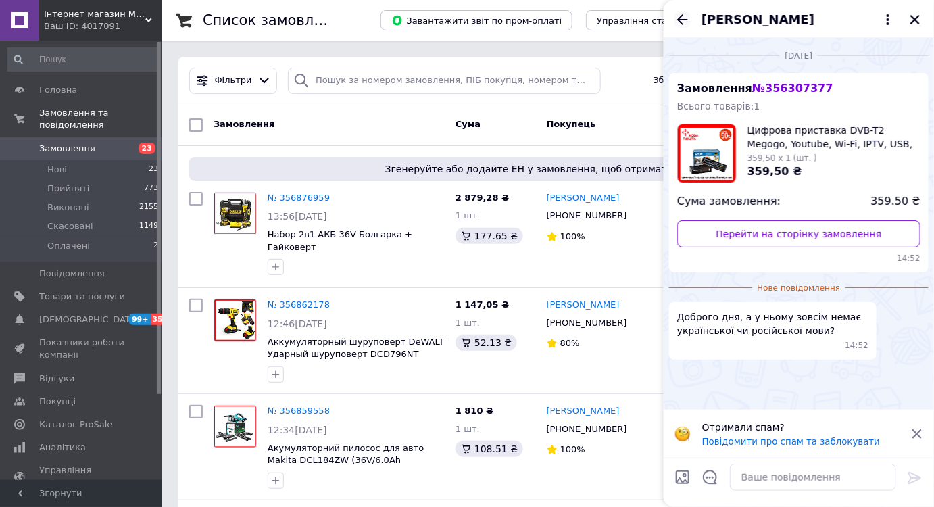
click at [675, 17] on div "[PERSON_NAME]" at bounding box center [799, 19] width 270 height 38
click at [681, 17] on icon "Назад" at bounding box center [682, 19] width 11 height 10
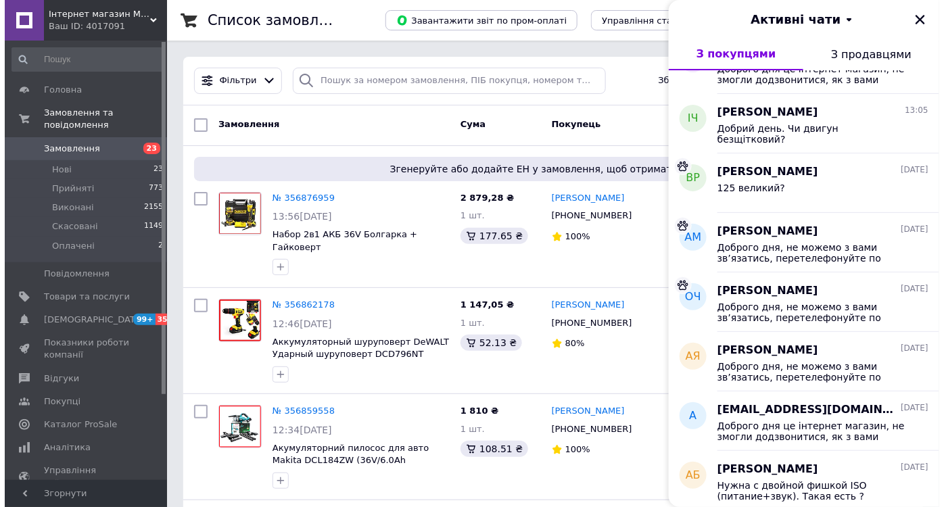
scroll to position [676, 0]
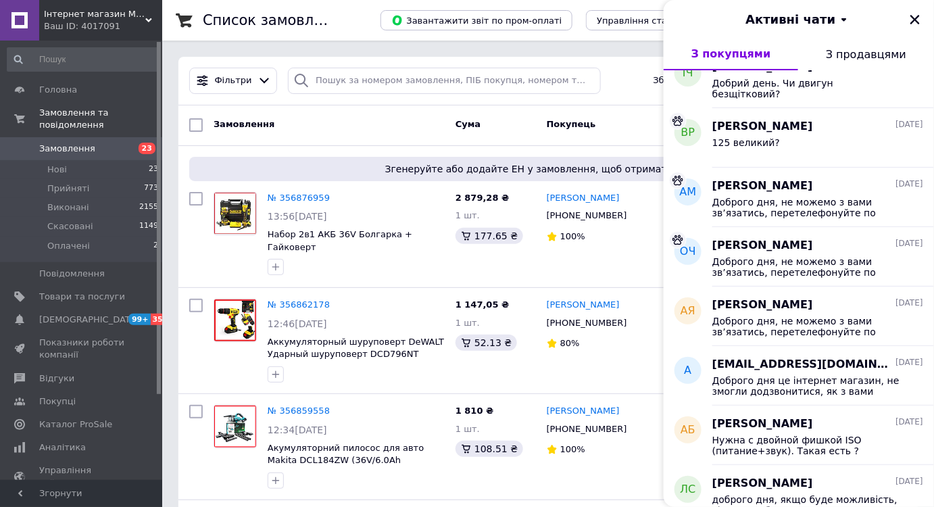
click at [915, 19] on icon "Закрити" at bounding box center [915, 19] width 9 height 9
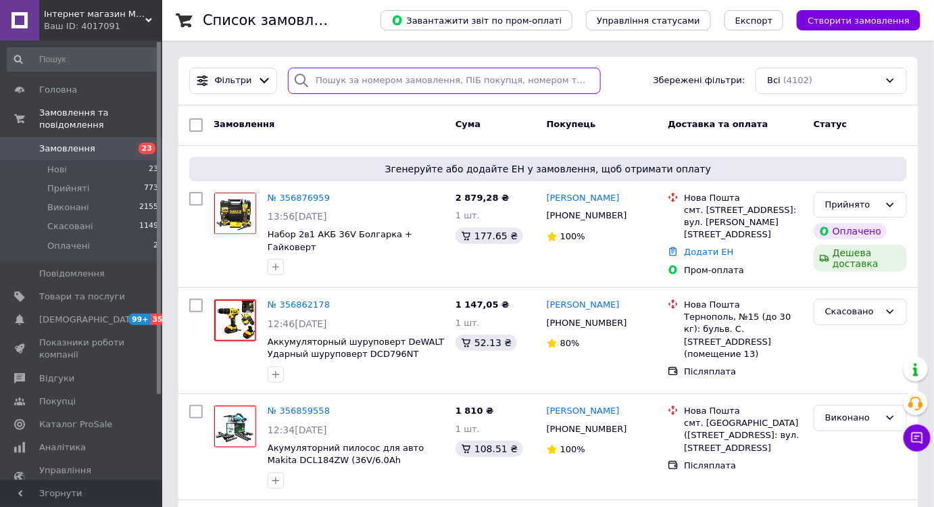
click at [442, 79] on input "search" at bounding box center [444, 81] width 313 height 26
paste input "[PHONE_NUMBER]"
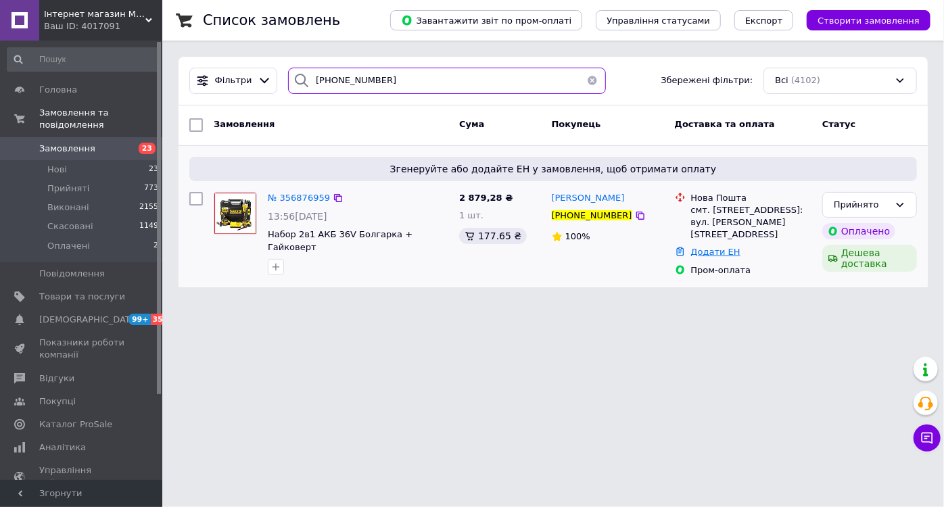
type input "[PHONE_NUMBER]"
click at [700, 247] on link "Додати ЕН" at bounding box center [715, 252] width 49 height 10
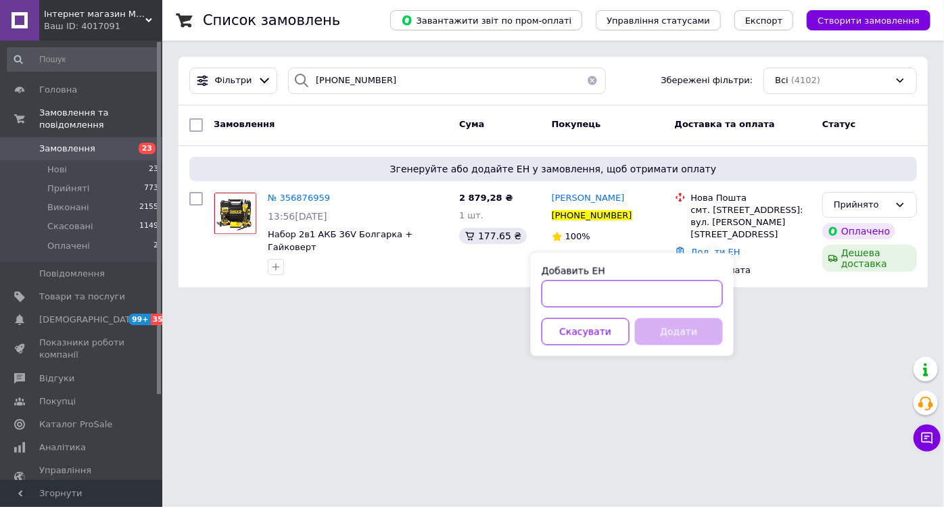
click at [678, 286] on input "Добавить ЕН" at bounding box center [632, 294] width 181 height 27
type input "20451225331034"
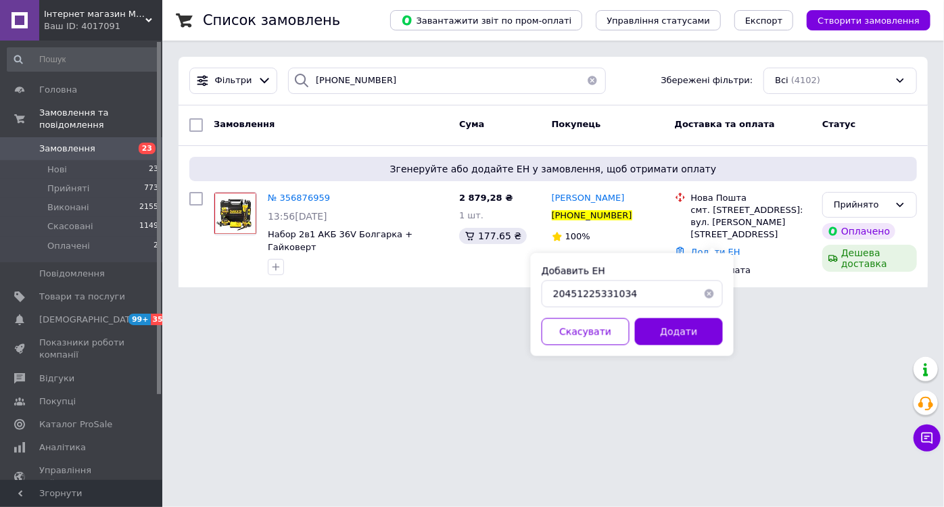
click at [650, 323] on button "Додати" at bounding box center [679, 331] width 88 height 27
